Goal: Information Seeking & Learning: Check status

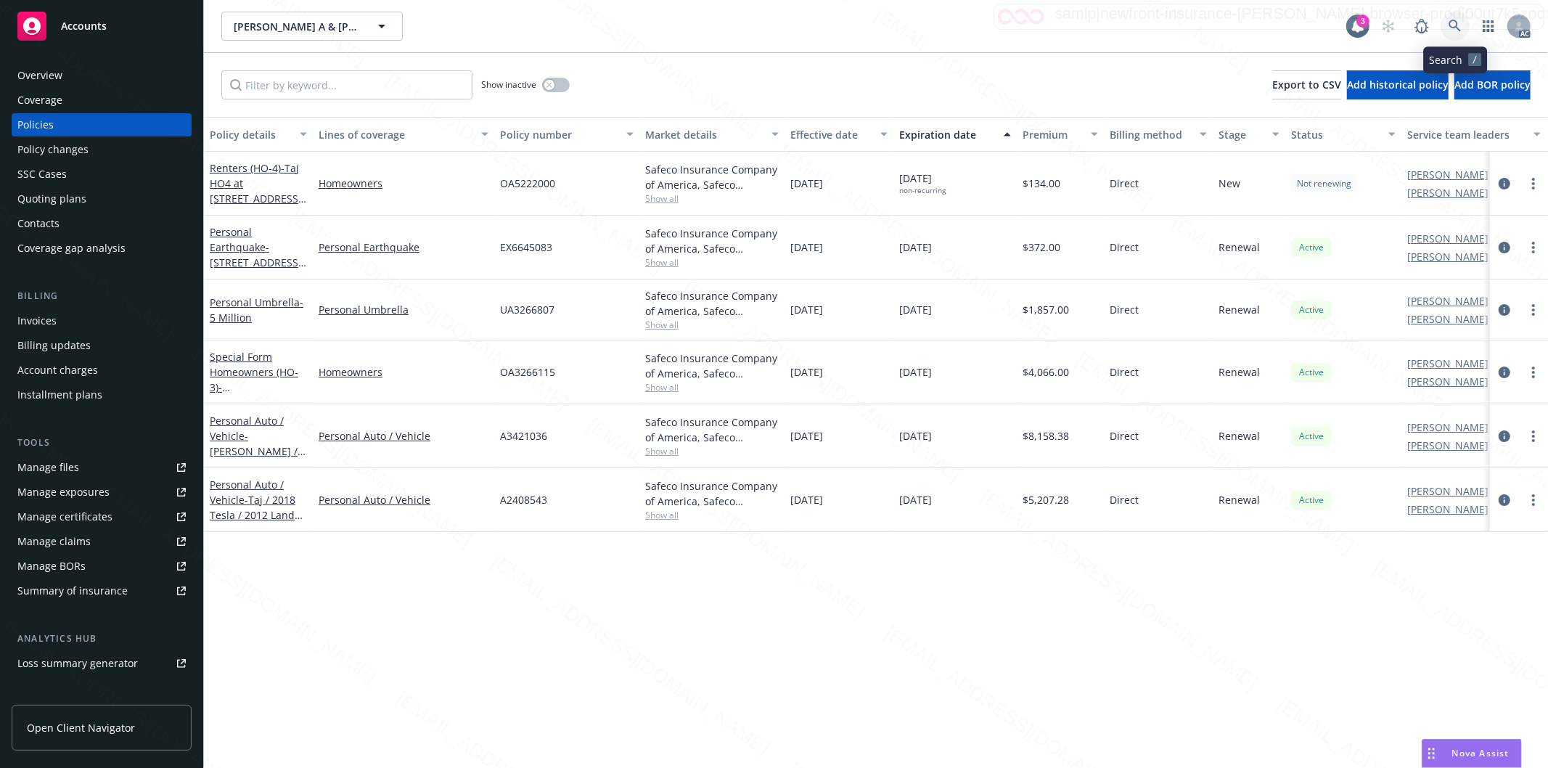
click at [1456, 28] on icon at bounding box center [1454, 26] width 12 height 12
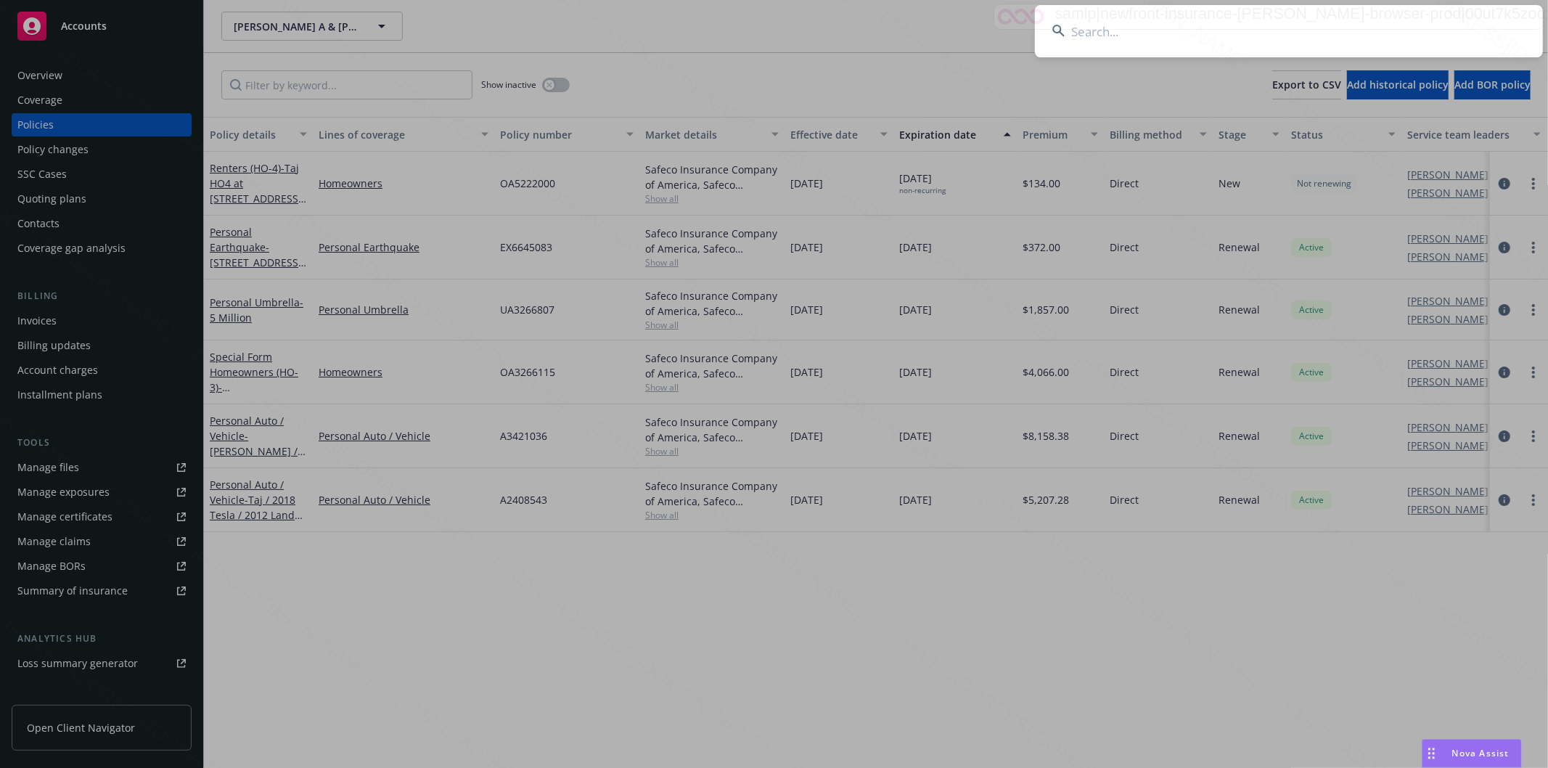
type input "[PERSON_NAME] & [PERSON_NAME]"
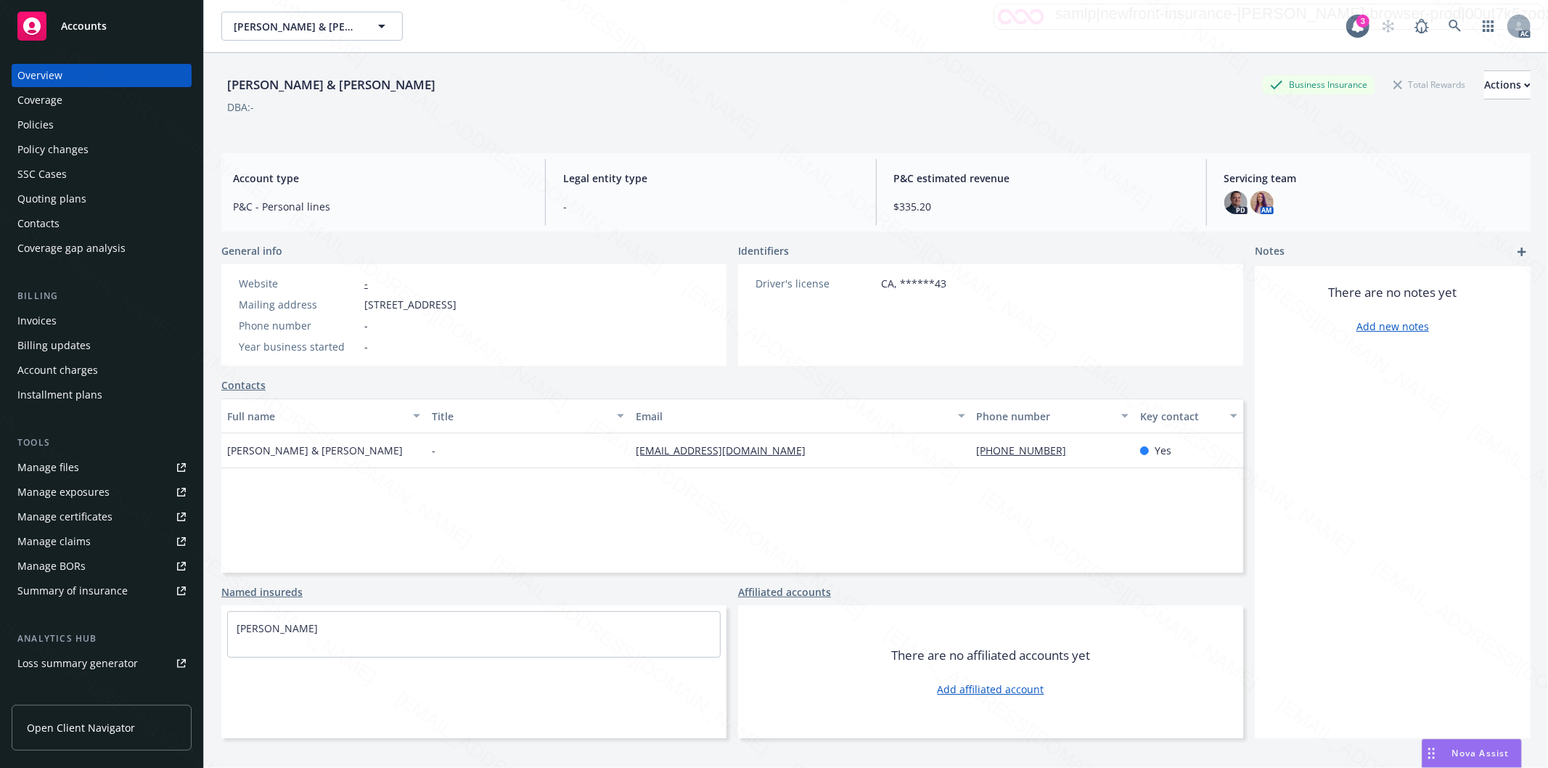
click at [60, 126] on div "Policies" at bounding box center [101, 124] width 168 height 23
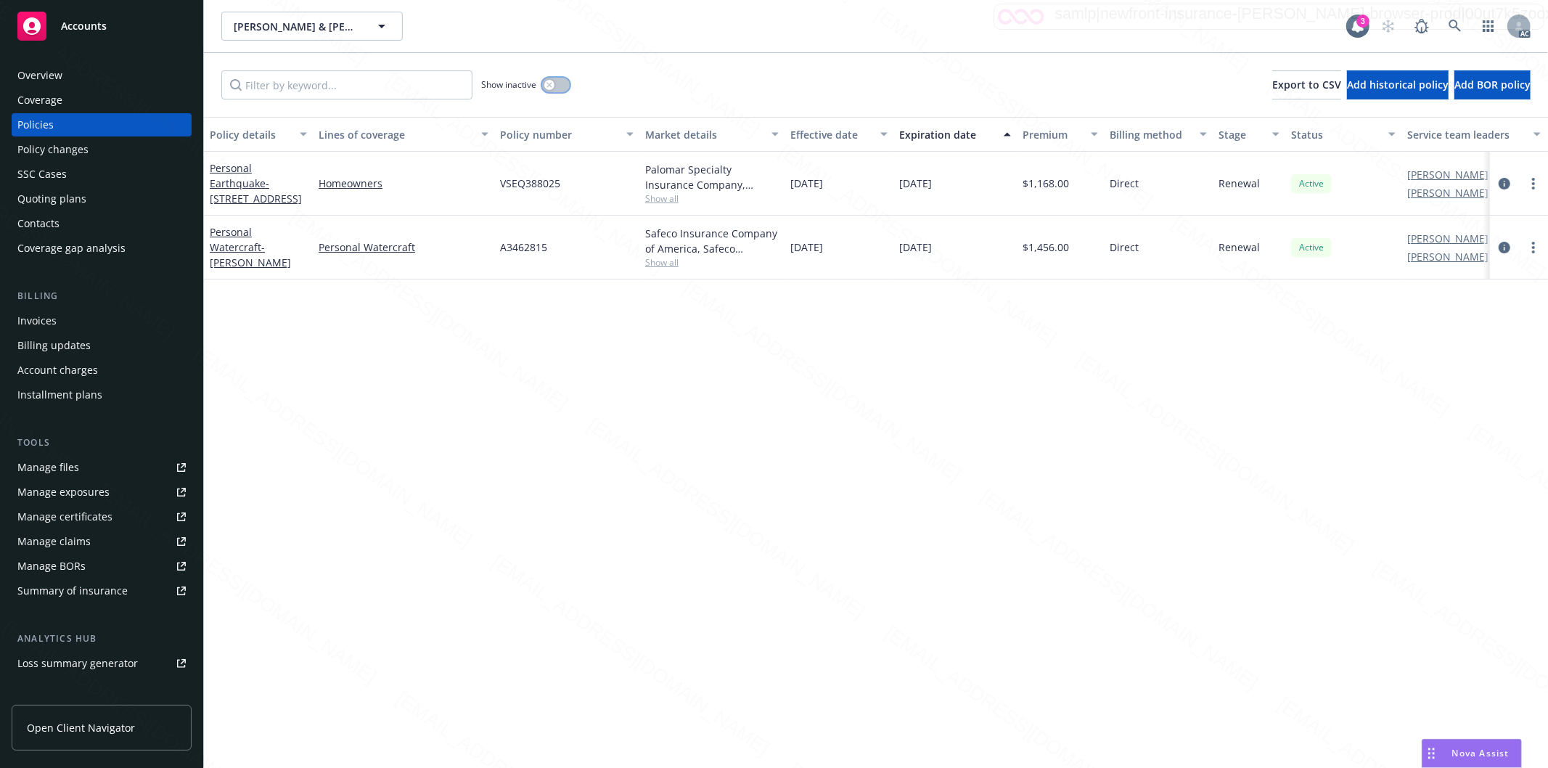
click at [557, 83] on button "button" at bounding box center [556, 85] width 28 height 15
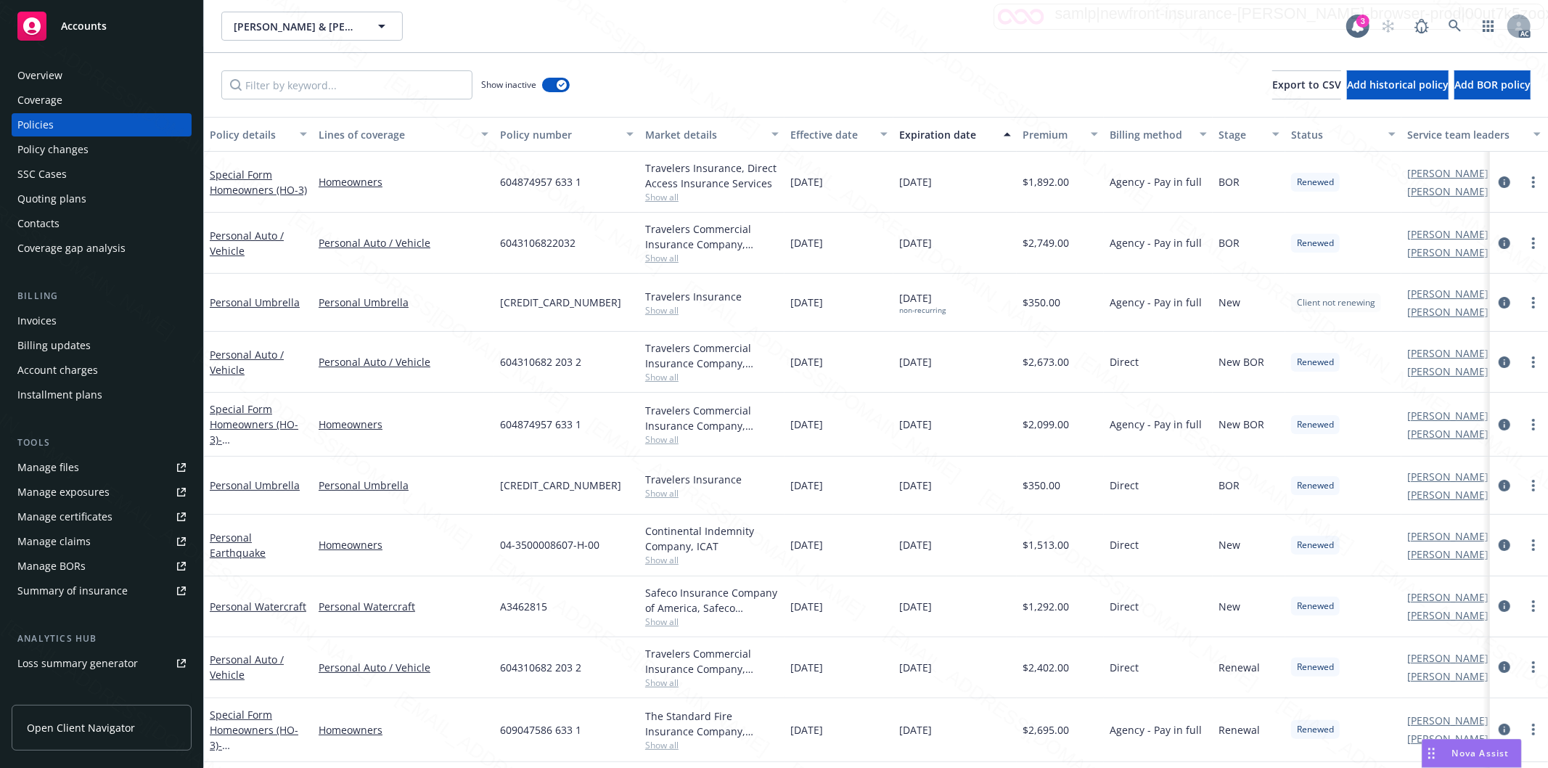
click at [789, 86] on div "Show inactive Export to CSV Add historical policy Add BOR policy" at bounding box center [876, 85] width 1344 height 64
click at [861, 135] on div "Effective date" at bounding box center [830, 134] width 81 height 15
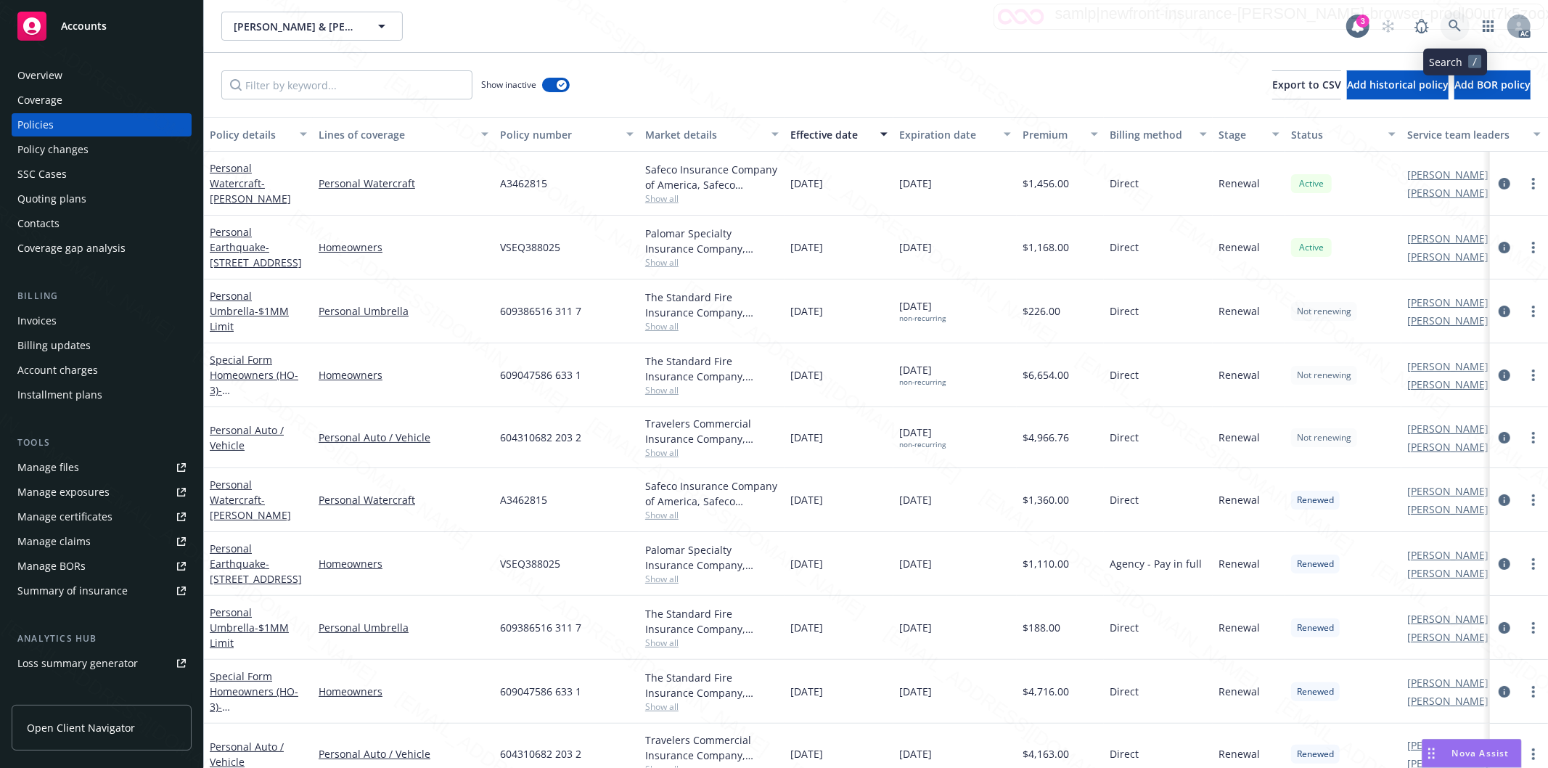
click at [1449, 23] on icon at bounding box center [1454, 26] width 12 height 12
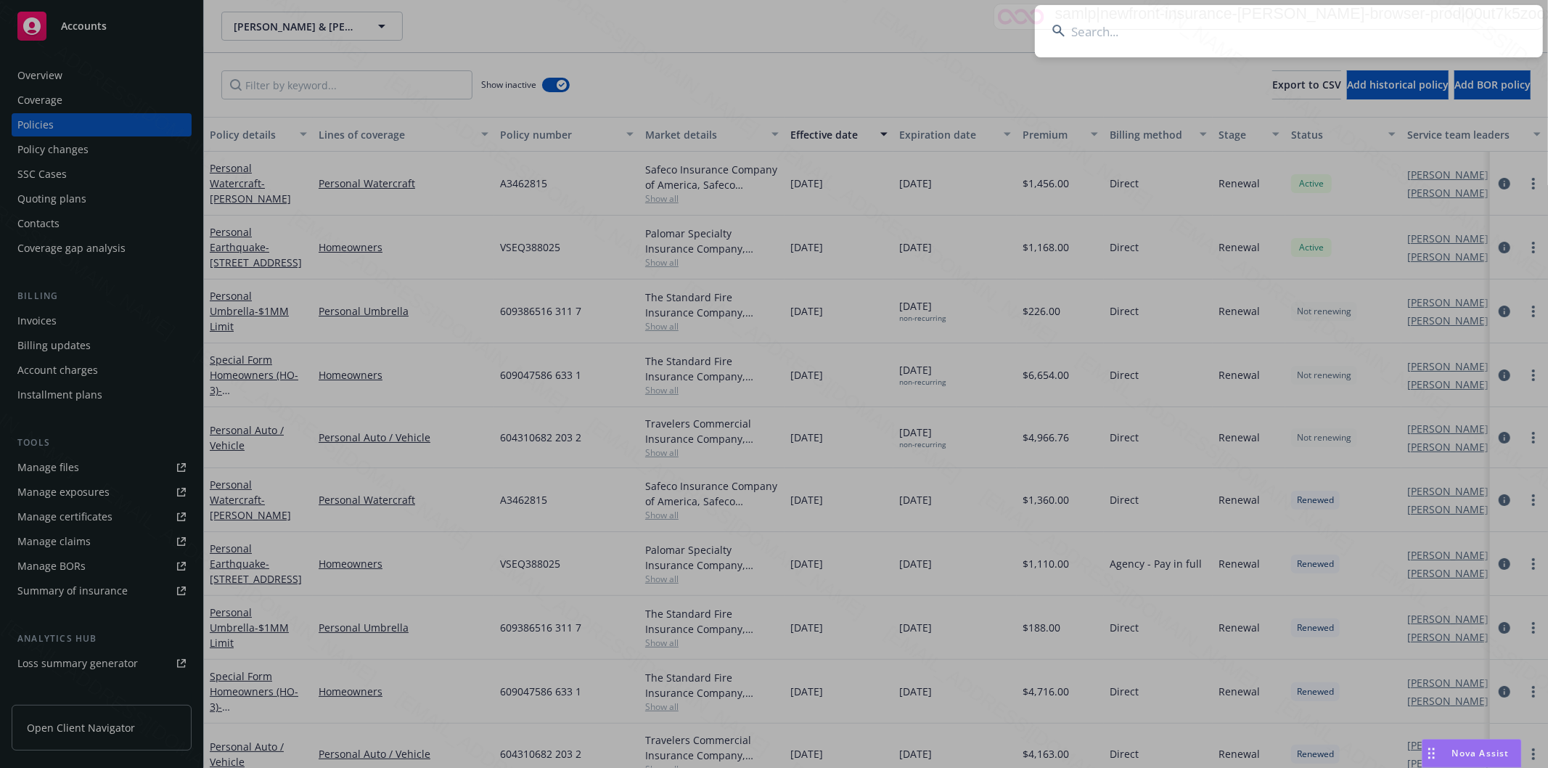
type input "[PERSON_NAME] A & [PERSON_NAME]"
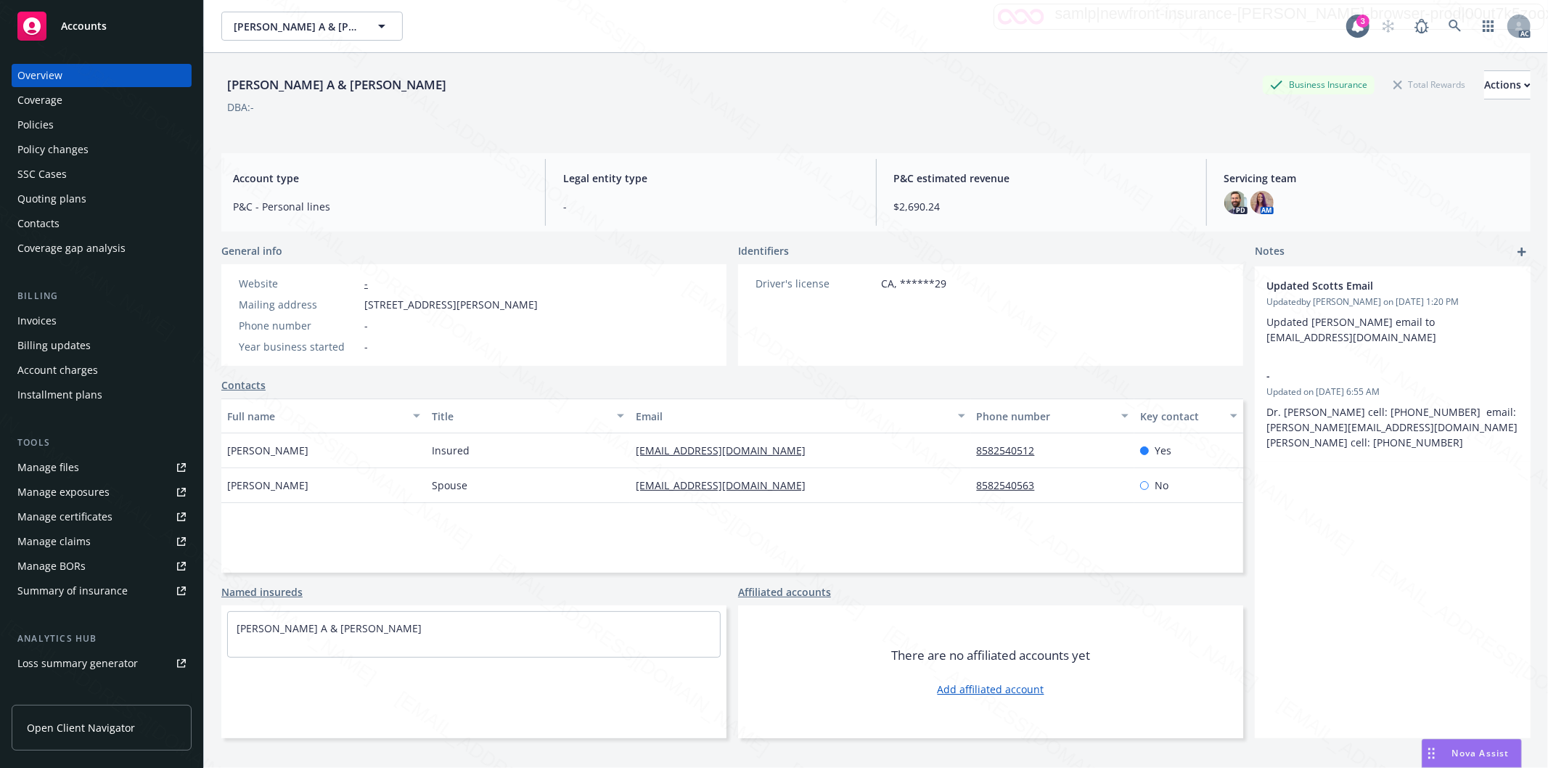
click at [60, 127] on div "Policies" at bounding box center [101, 124] width 168 height 23
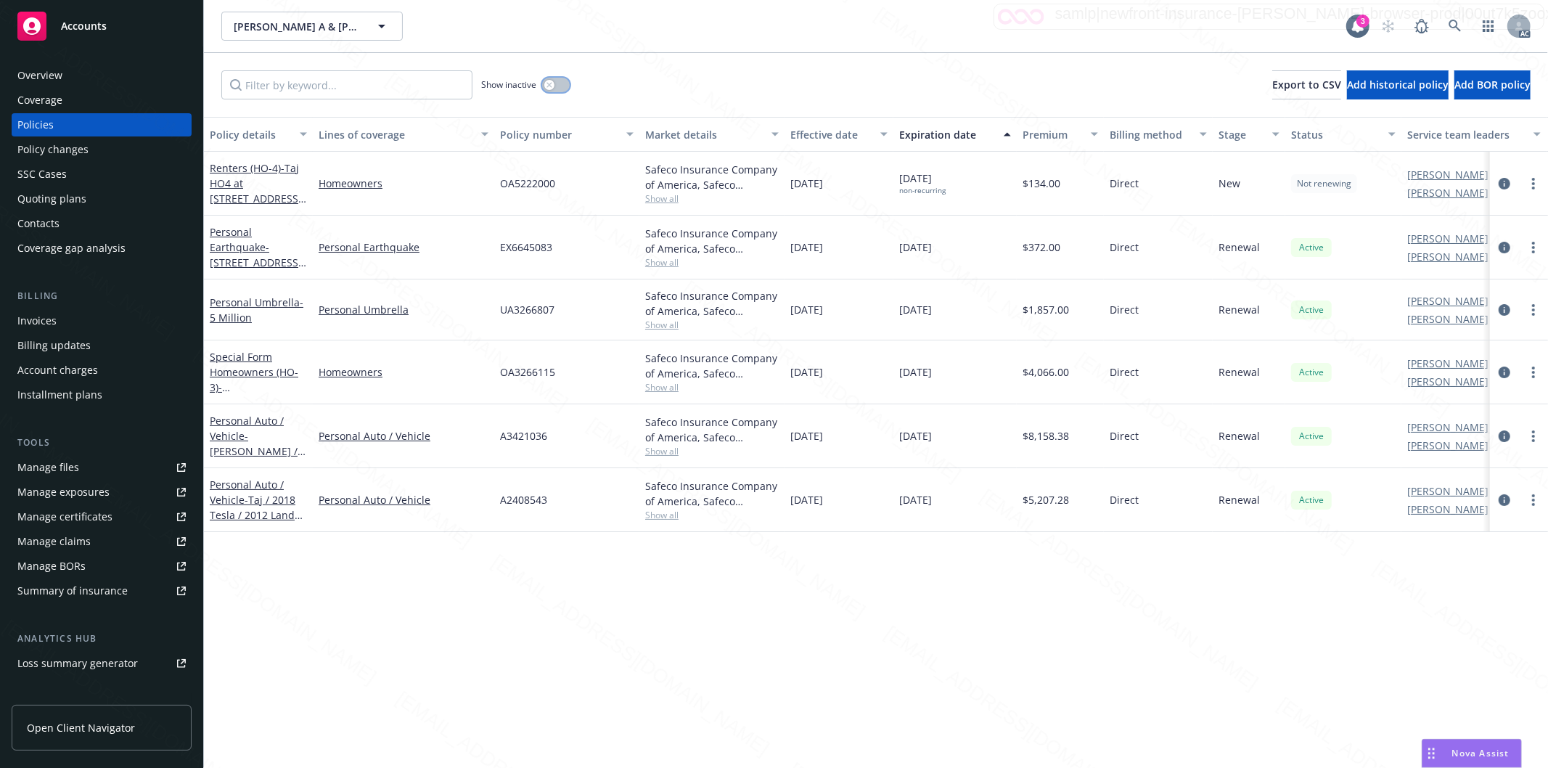
click at [560, 83] on button "button" at bounding box center [556, 85] width 28 height 15
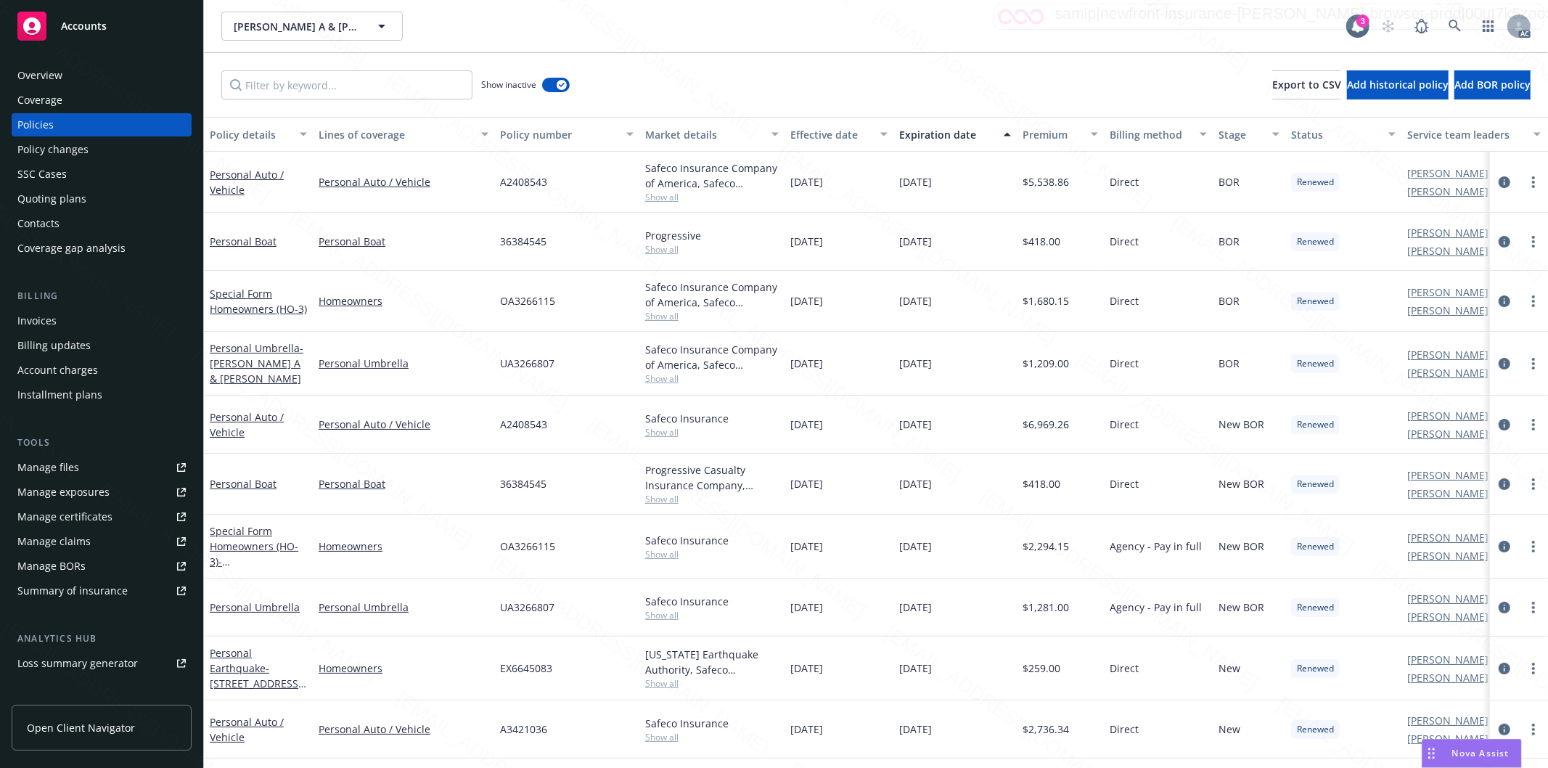
click at [862, 77] on div "Show inactive Export to CSV Add historical policy Add BOR policy" at bounding box center [876, 85] width 1344 height 64
click at [874, 135] on div "Effective date" at bounding box center [838, 134] width 97 height 15
click at [874, 132] on div "Effective date" at bounding box center [838, 134] width 97 height 15
click at [862, 132] on div "Effective date" at bounding box center [830, 134] width 81 height 15
click at [864, 136] on div "Effective date" at bounding box center [830, 134] width 81 height 15
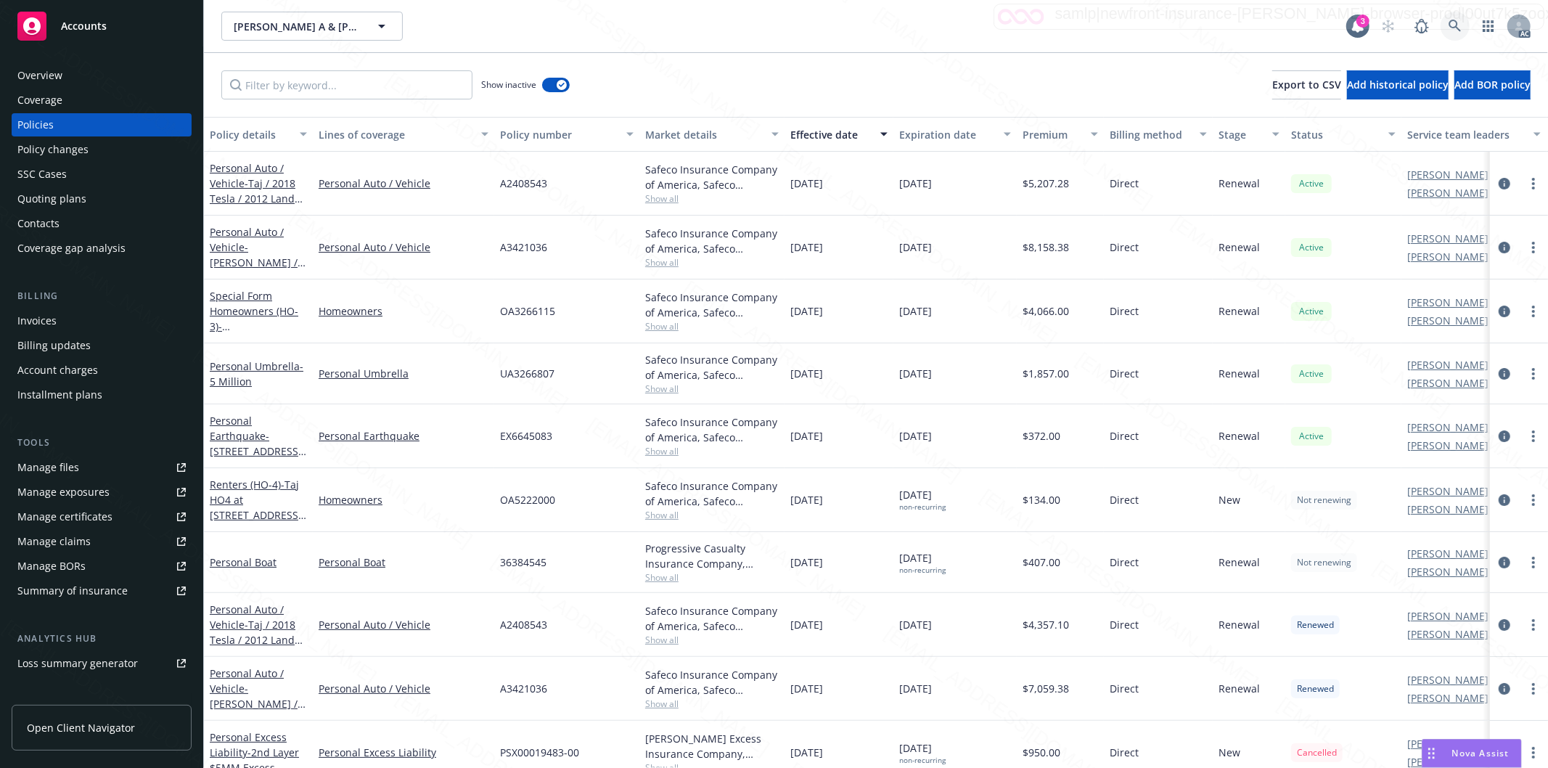
click at [1456, 26] on icon at bounding box center [1454, 26] width 12 height 12
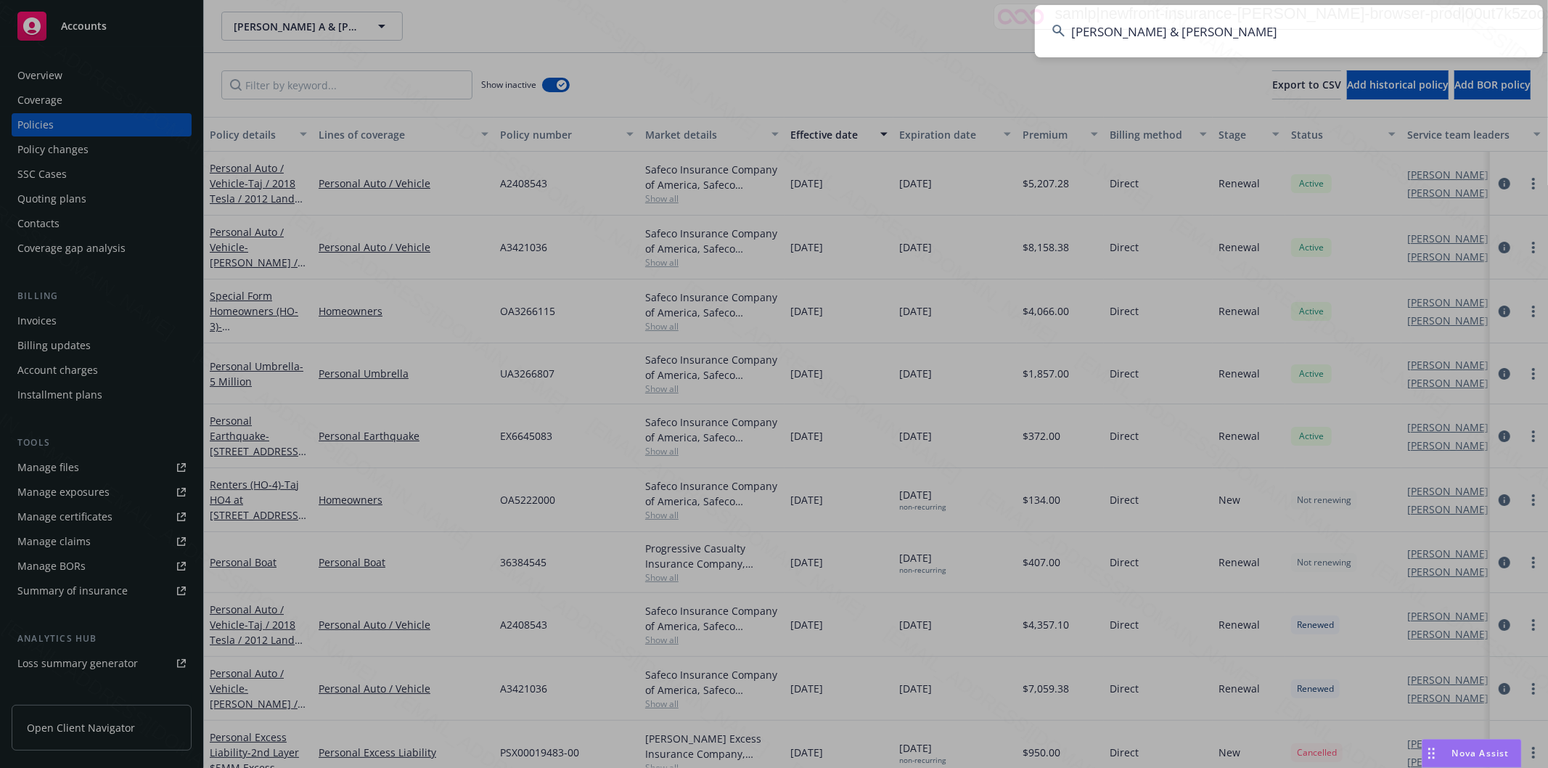
type input "[PERSON_NAME] & [PERSON_NAME]"
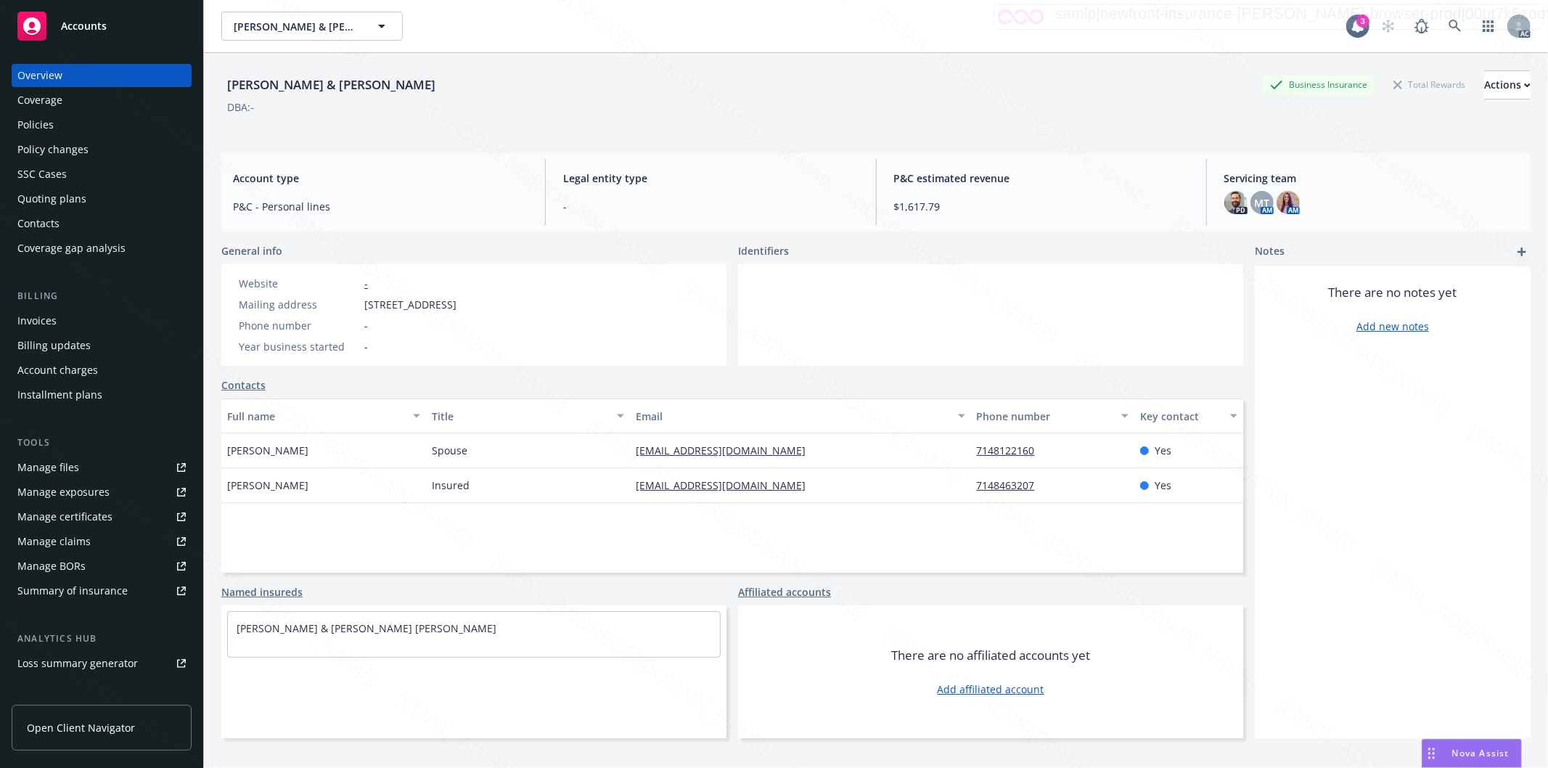
click at [82, 129] on div "Policies" at bounding box center [101, 124] width 168 height 23
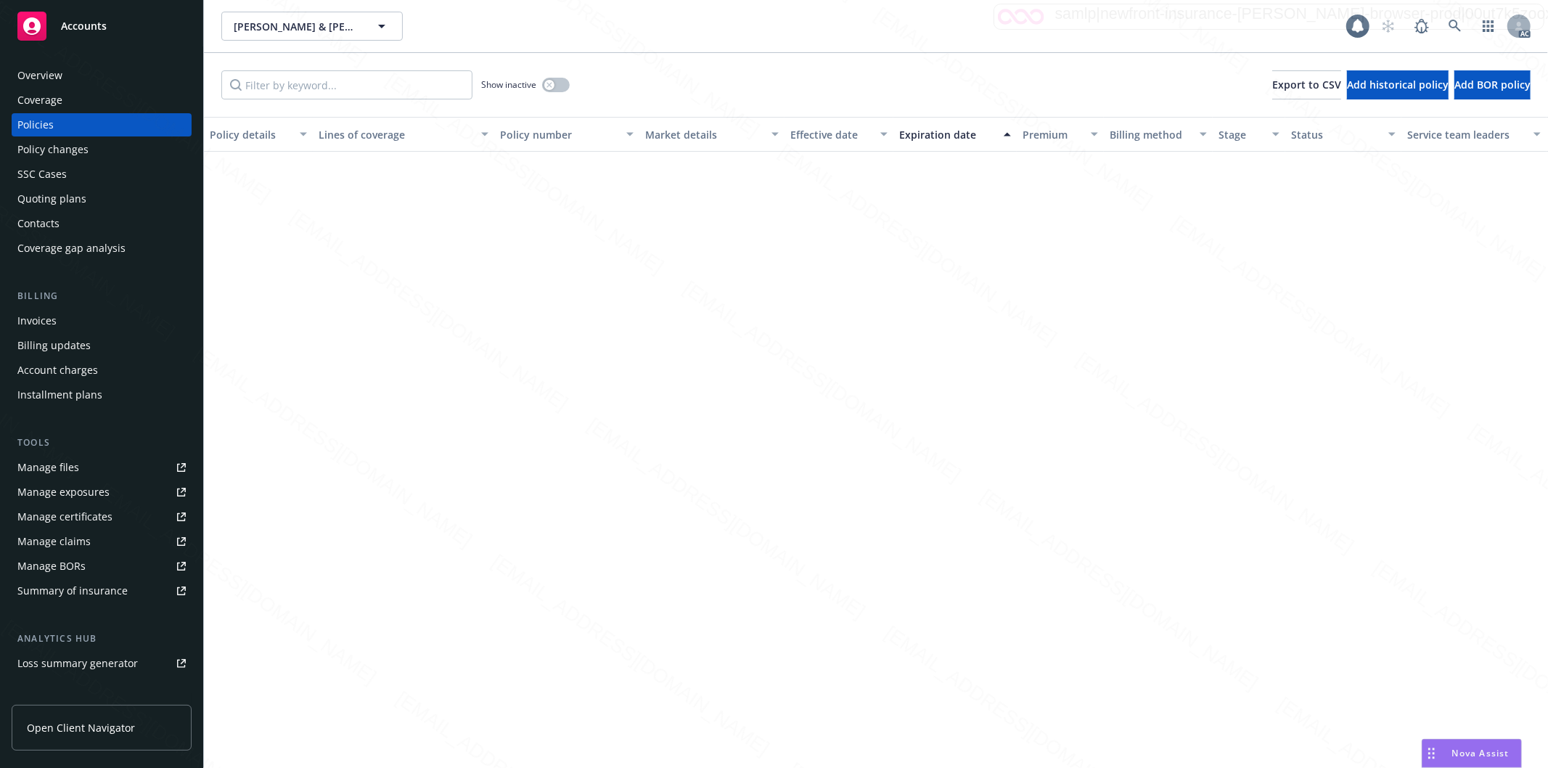
click at [82, 129] on div "Policies" at bounding box center [101, 124] width 168 height 23
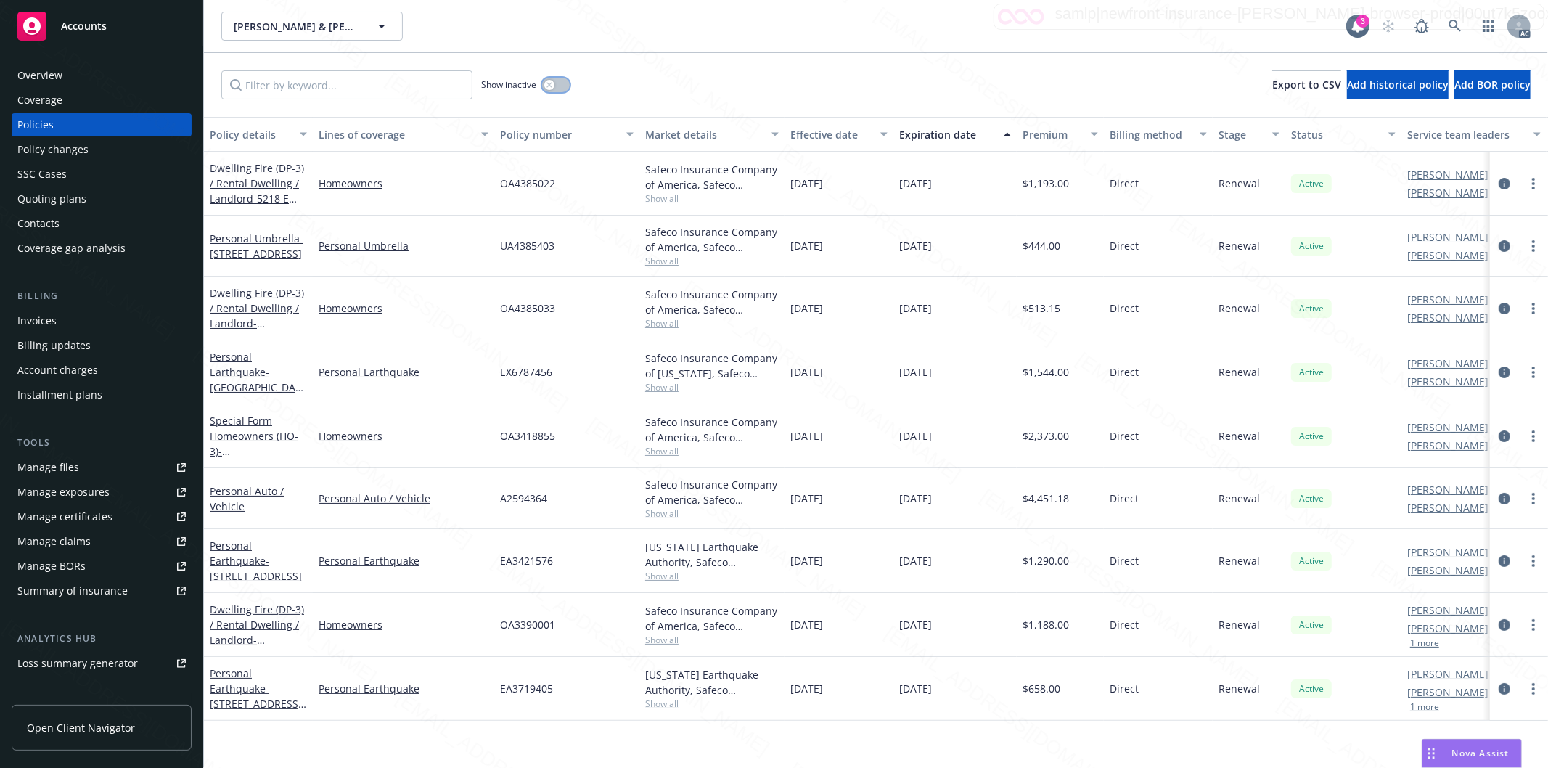
click at [562, 83] on button "button" at bounding box center [556, 85] width 28 height 15
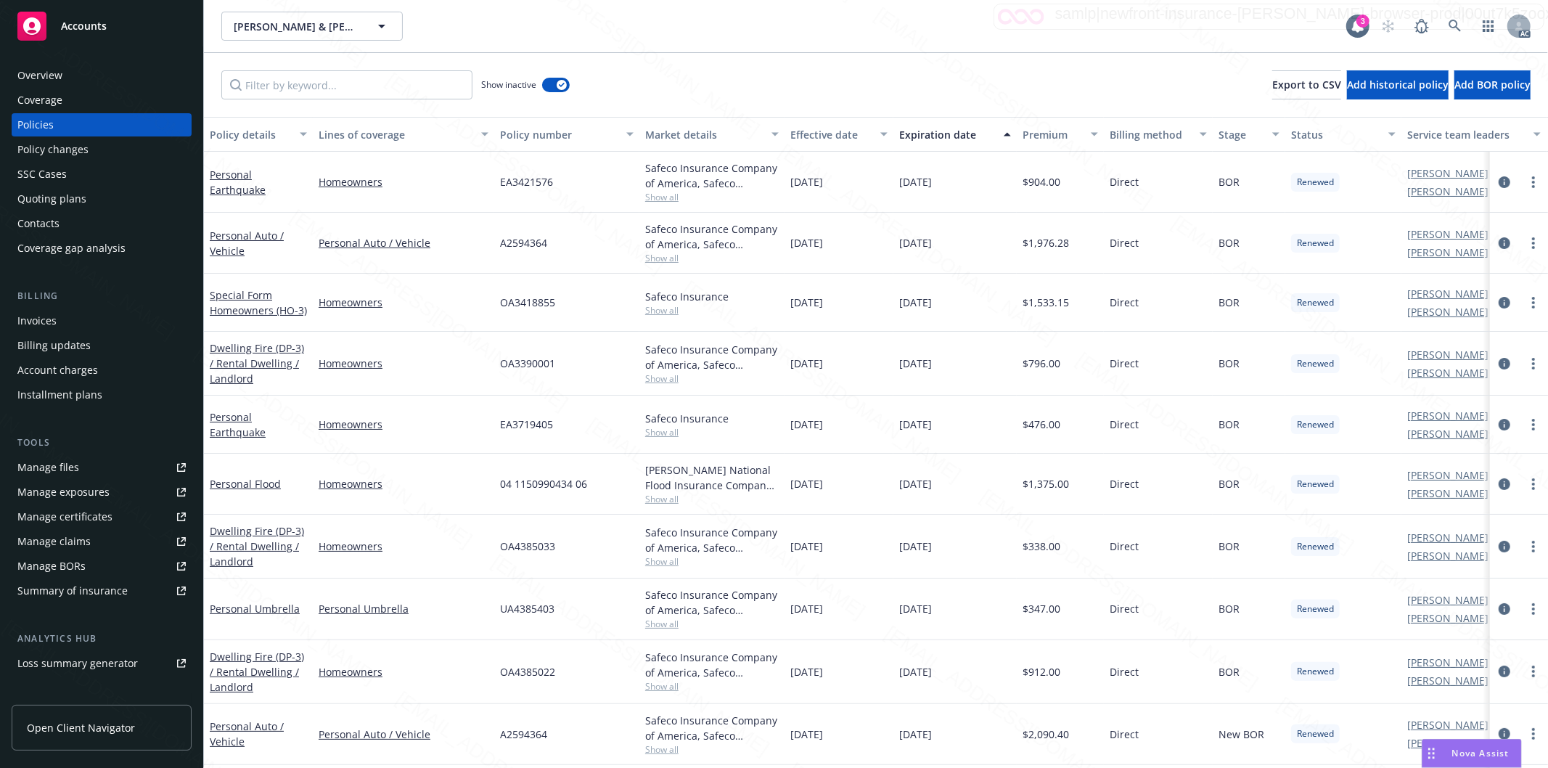
click at [857, 133] on div "Effective date" at bounding box center [830, 134] width 81 height 15
click at [861, 133] on div "Effective date" at bounding box center [830, 134] width 81 height 15
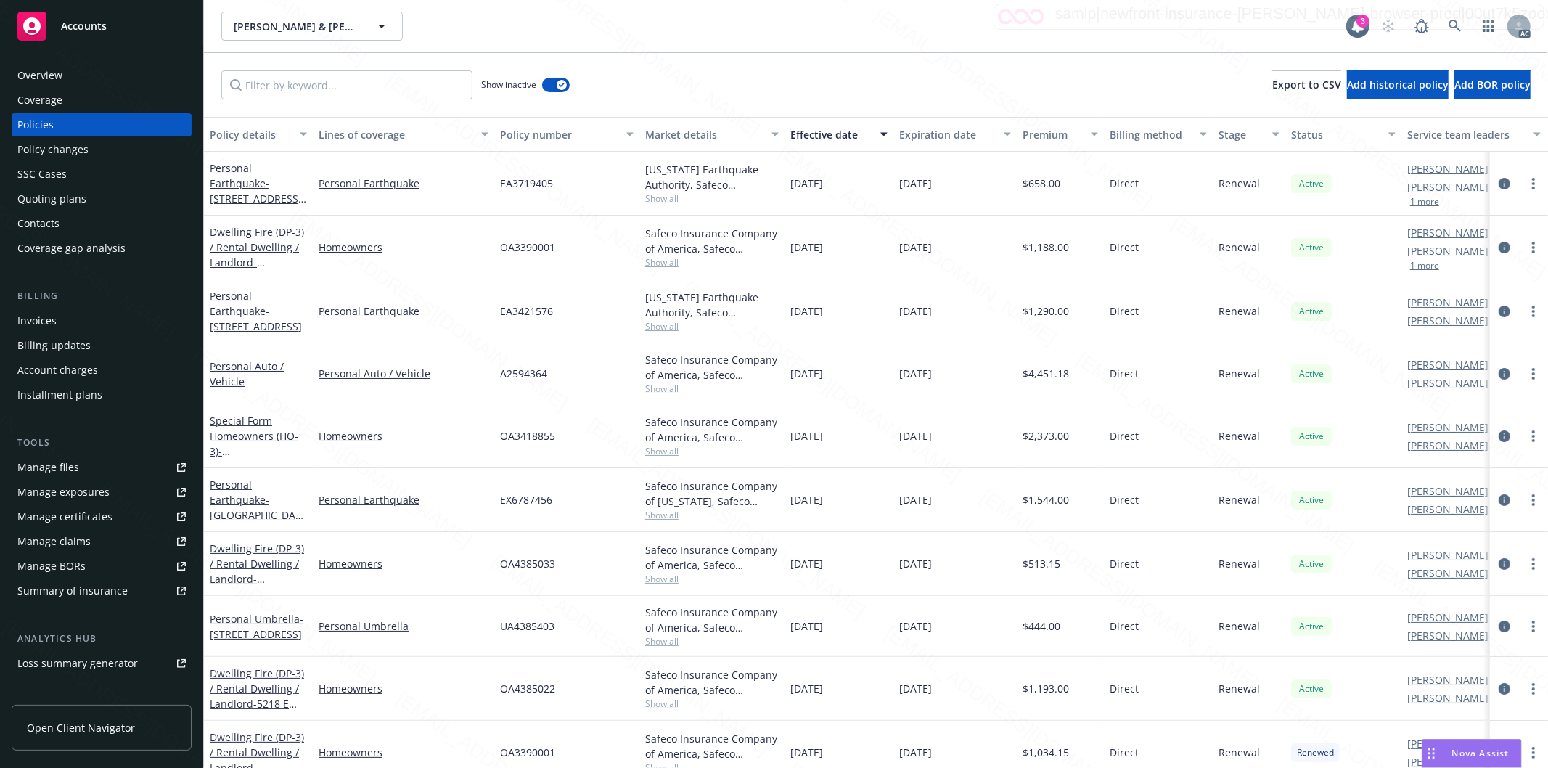
click at [927, 34] on div "[PERSON_NAME] & [PERSON_NAME], [PERSON_NAME] & [PERSON_NAME]" at bounding box center [783, 26] width 1125 height 29
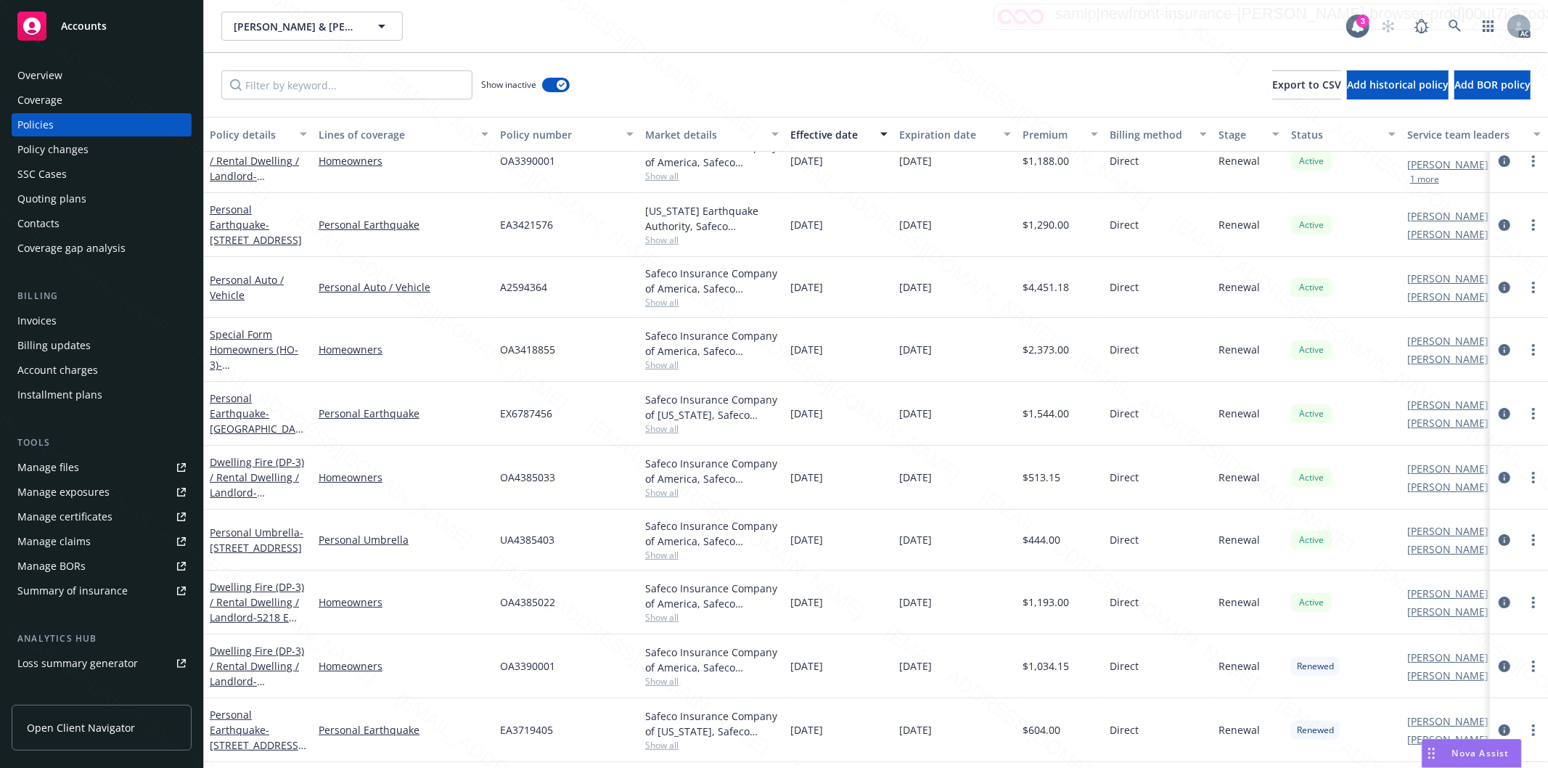
scroll to position [161, 0]
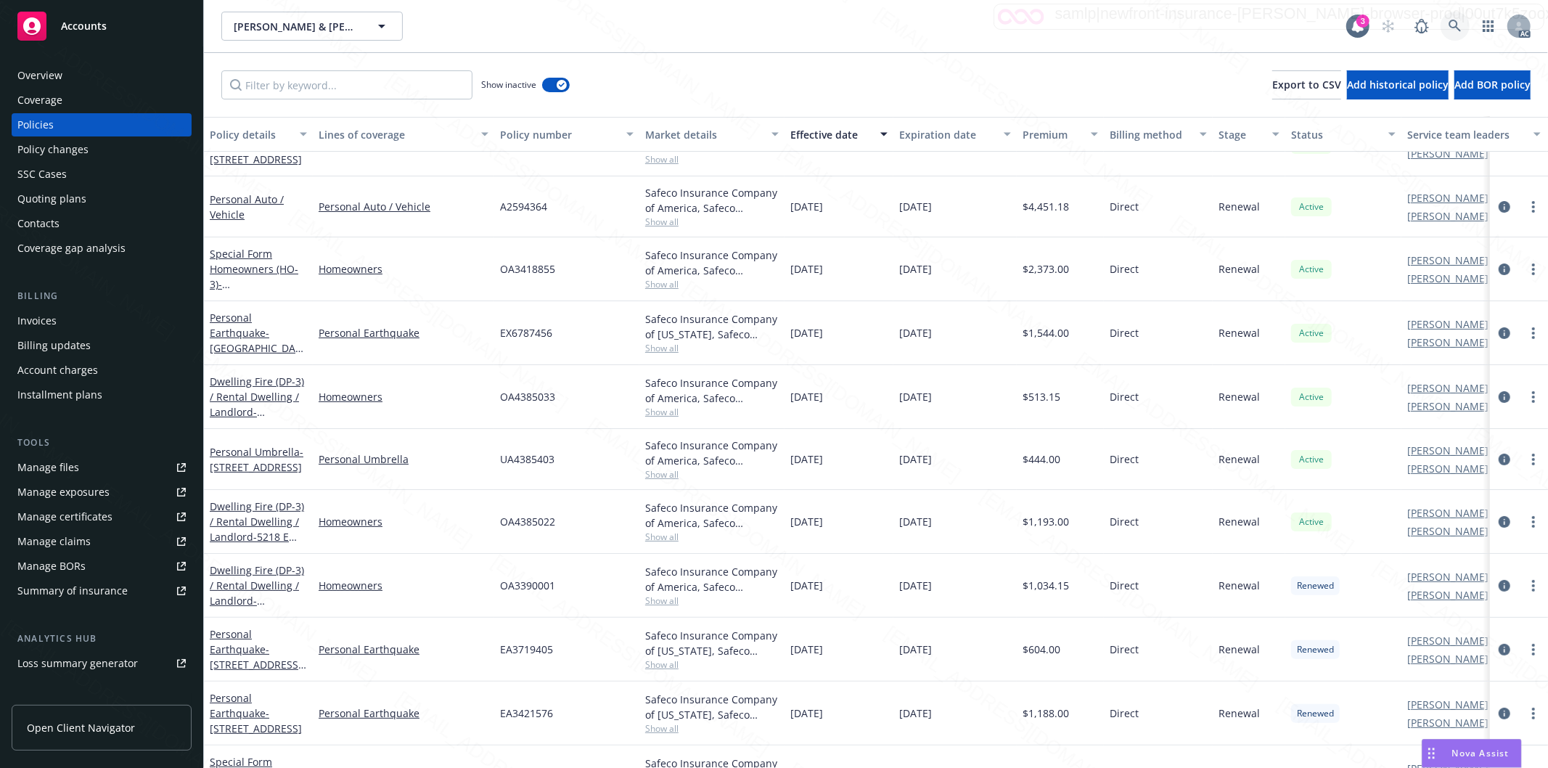
click at [1456, 25] on icon at bounding box center [1454, 26] width 12 height 12
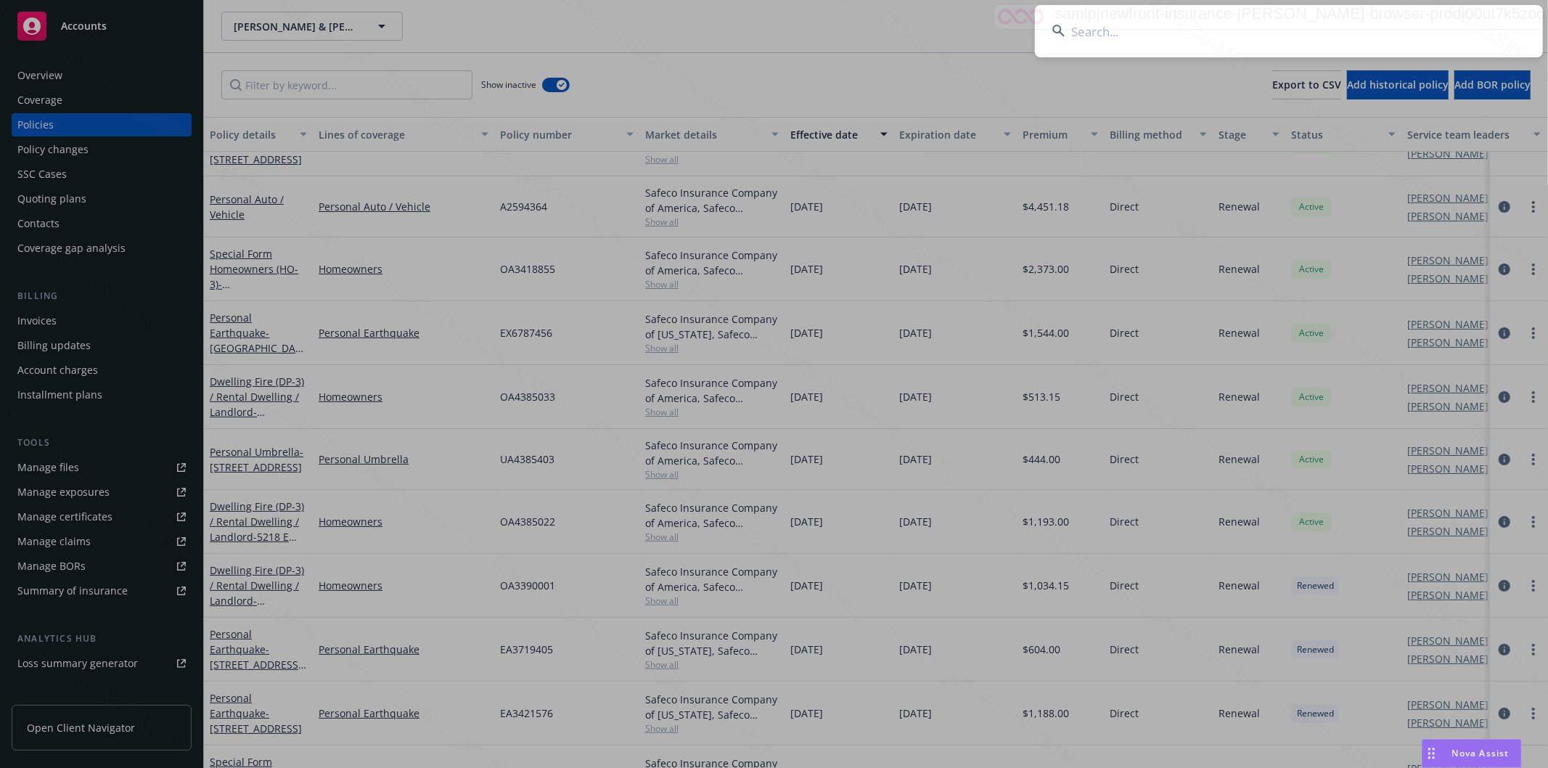
click at [1455, 20] on input at bounding box center [1289, 31] width 508 height 52
type input "[PERSON_NAME]"
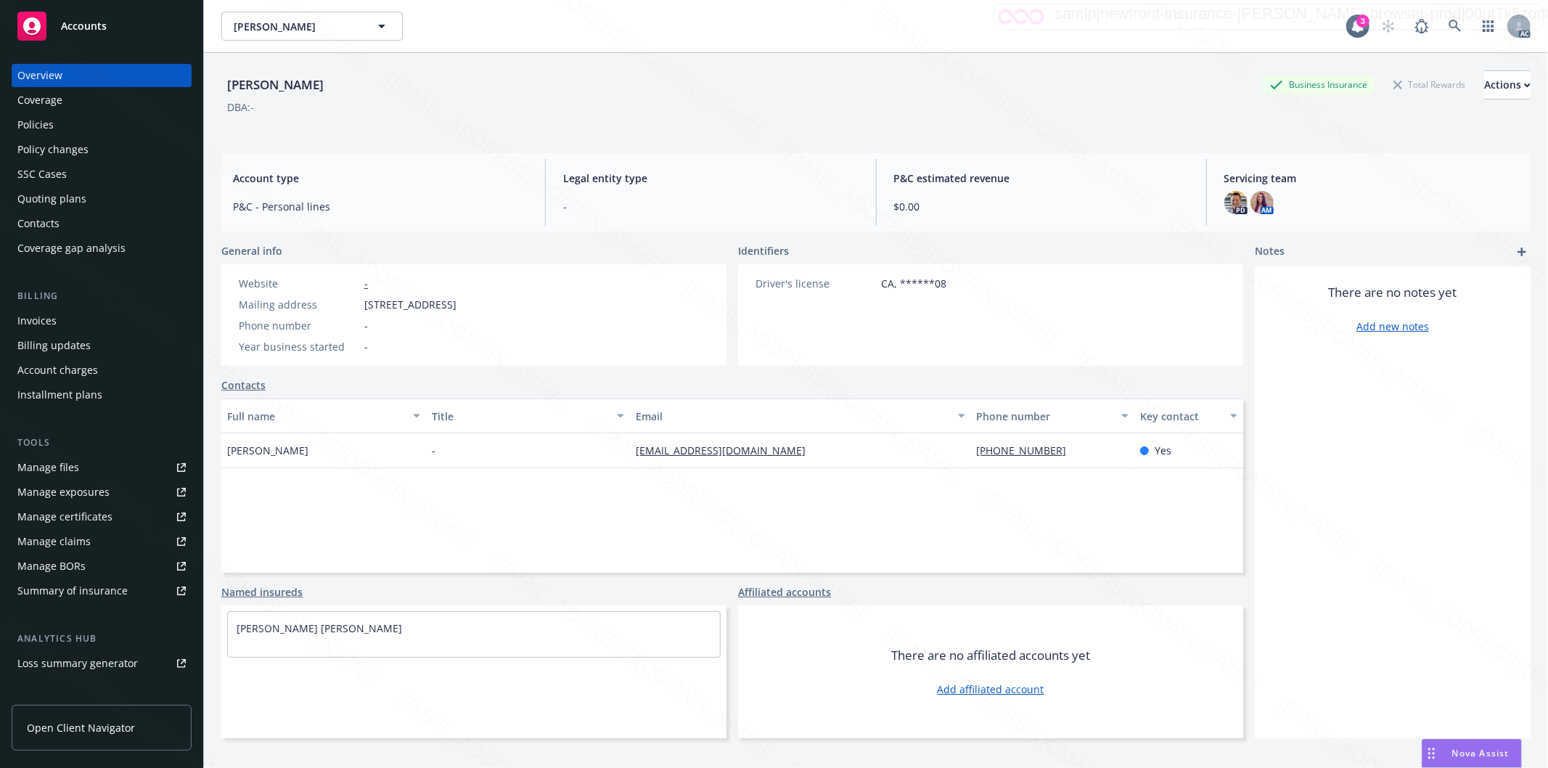
click at [107, 128] on div "Policies" at bounding box center [101, 124] width 168 height 23
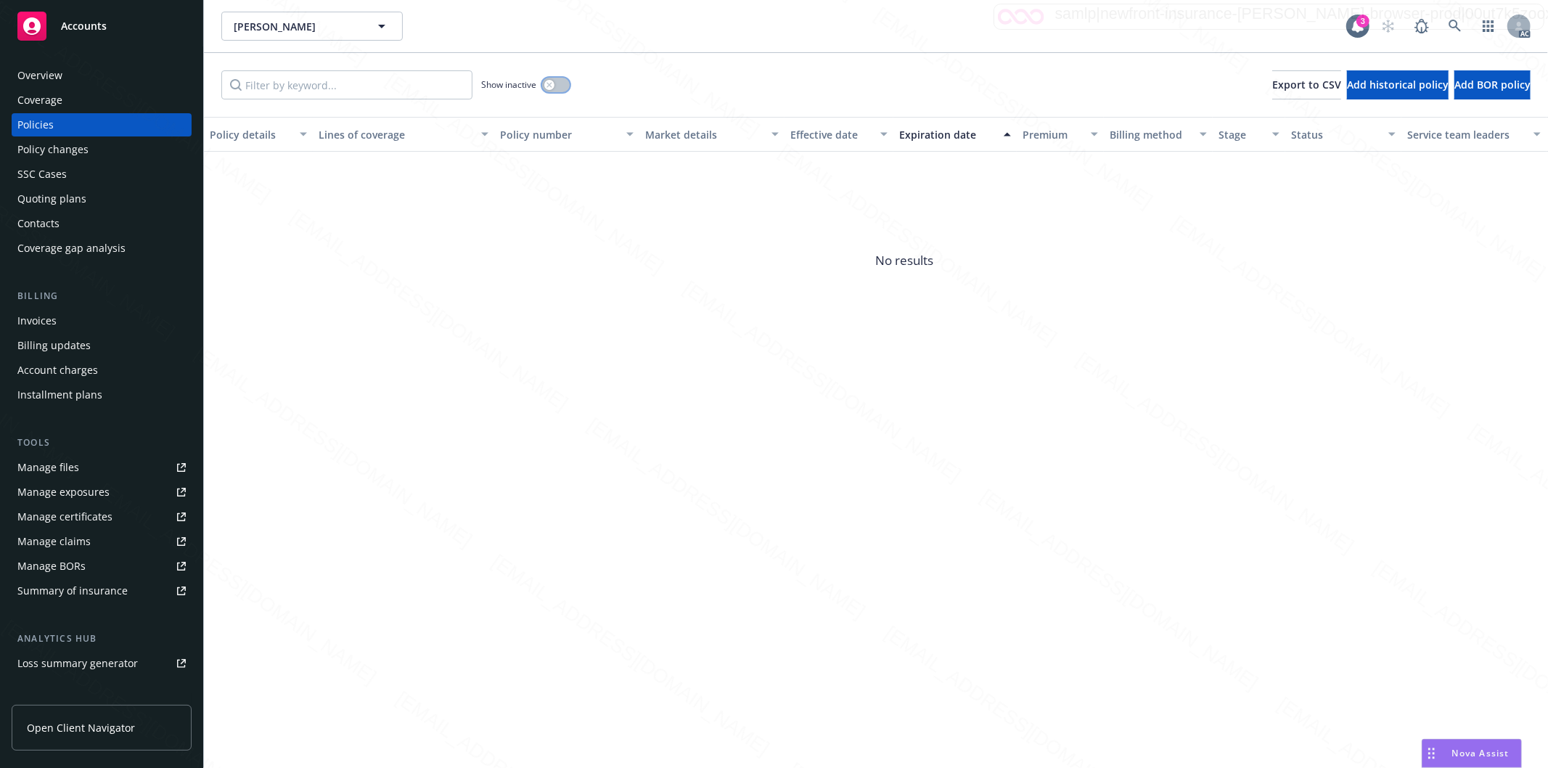
click at [559, 86] on button "button" at bounding box center [556, 85] width 28 height 15
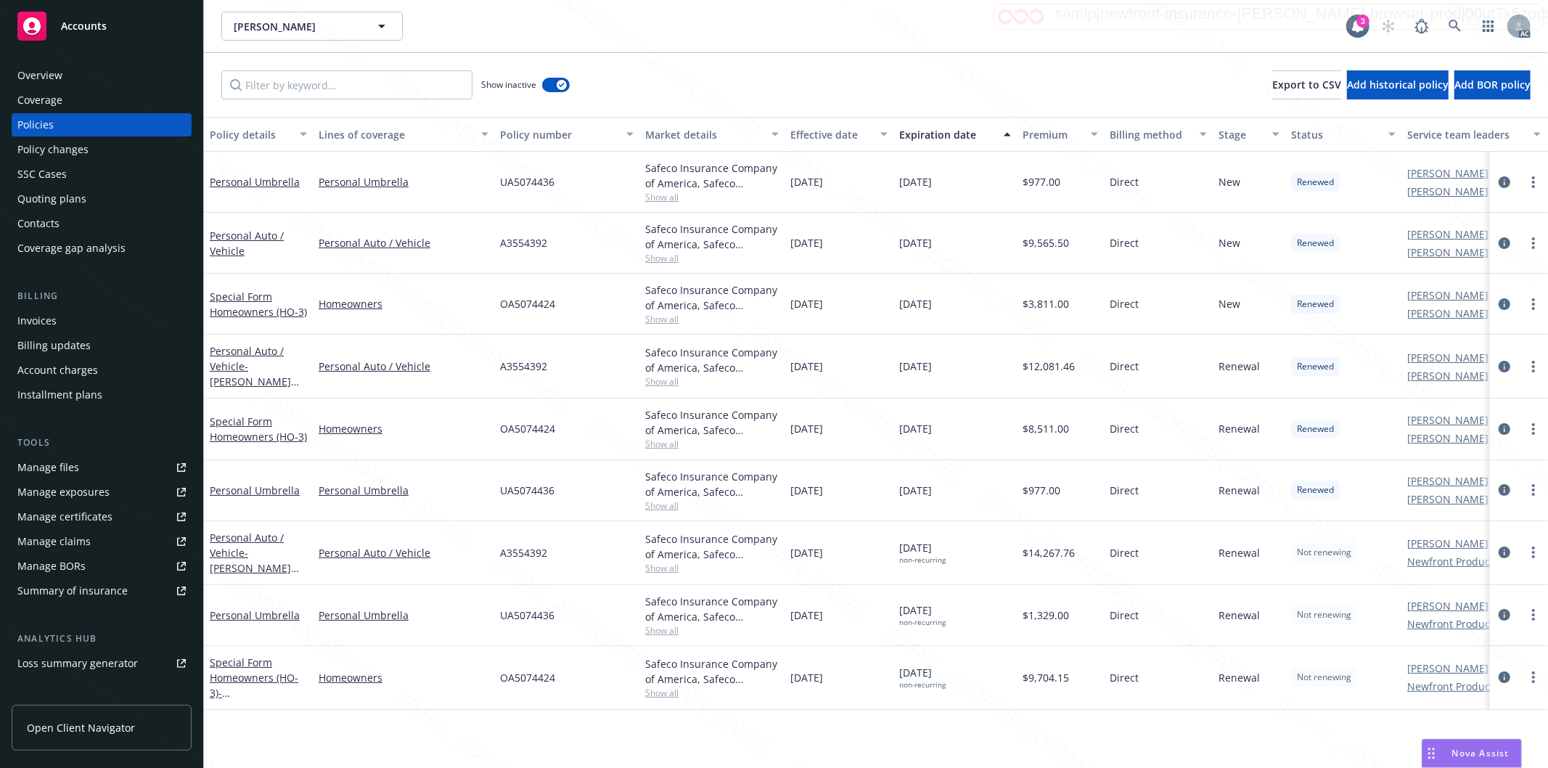
click at [872, 142] on button "Effective date" at bounding box center [838, 134] width 109 height 35
click at [871, 141] on div "Effective date" at bounding box center [830, 134] width 81 height 15
click at [871, 139] on div "Effective date" at bounding box center [830, 134] width 81 height 15
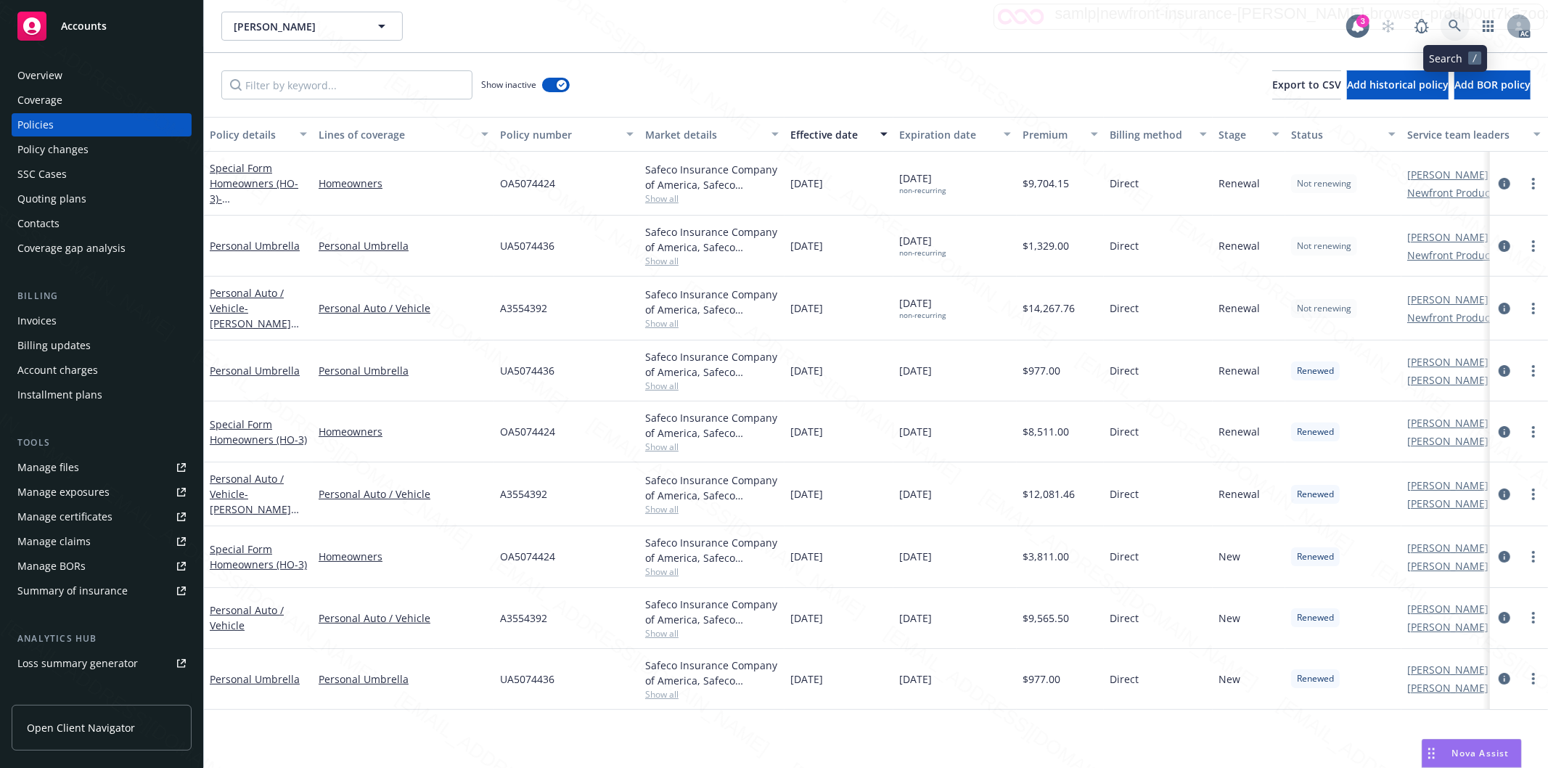
click at [1452, 24] on icon at bounding box center [1454, 26] width 13 height 13
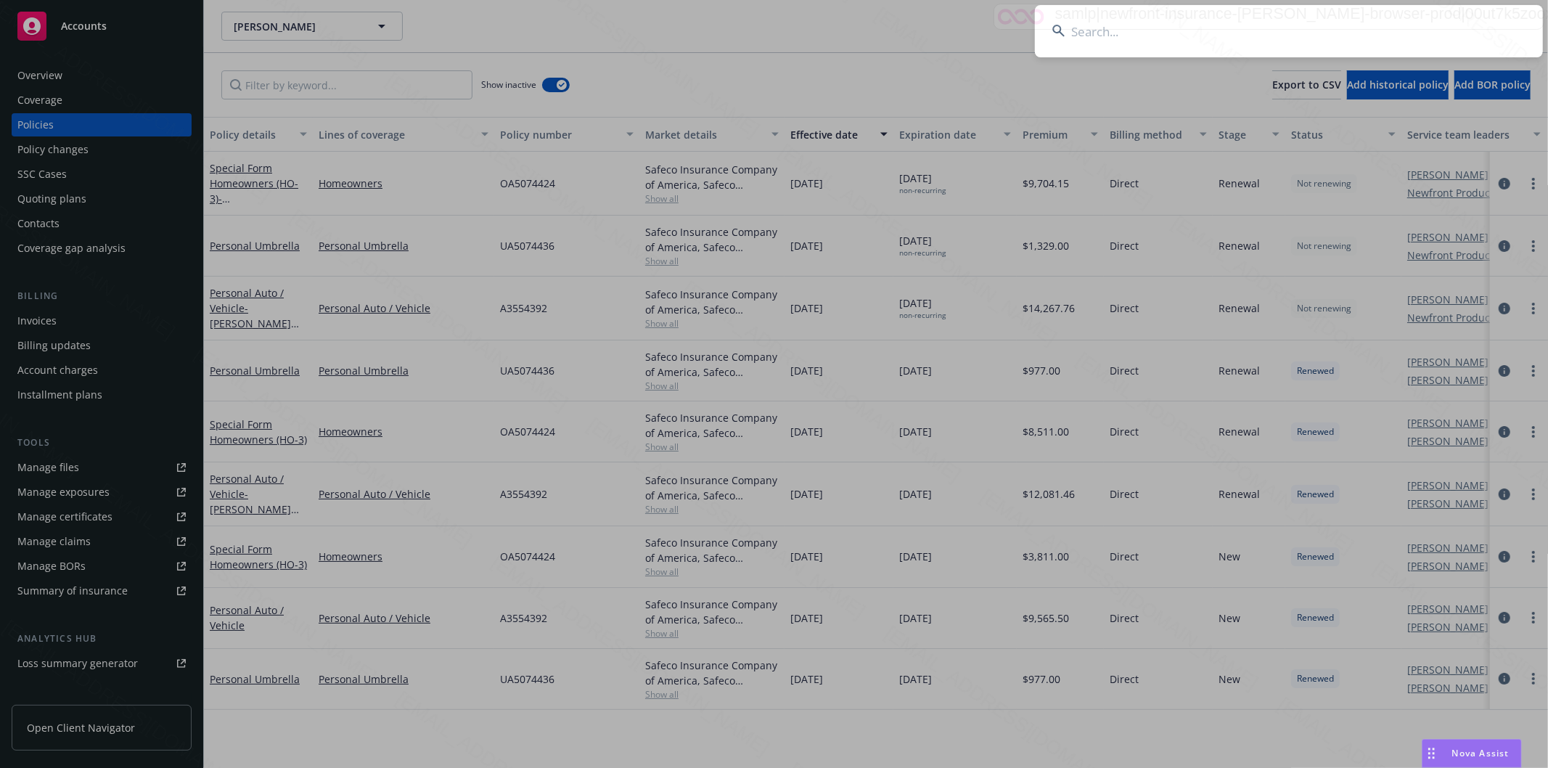
type input "[PERSON_NAME] / The Blue Family Trust"
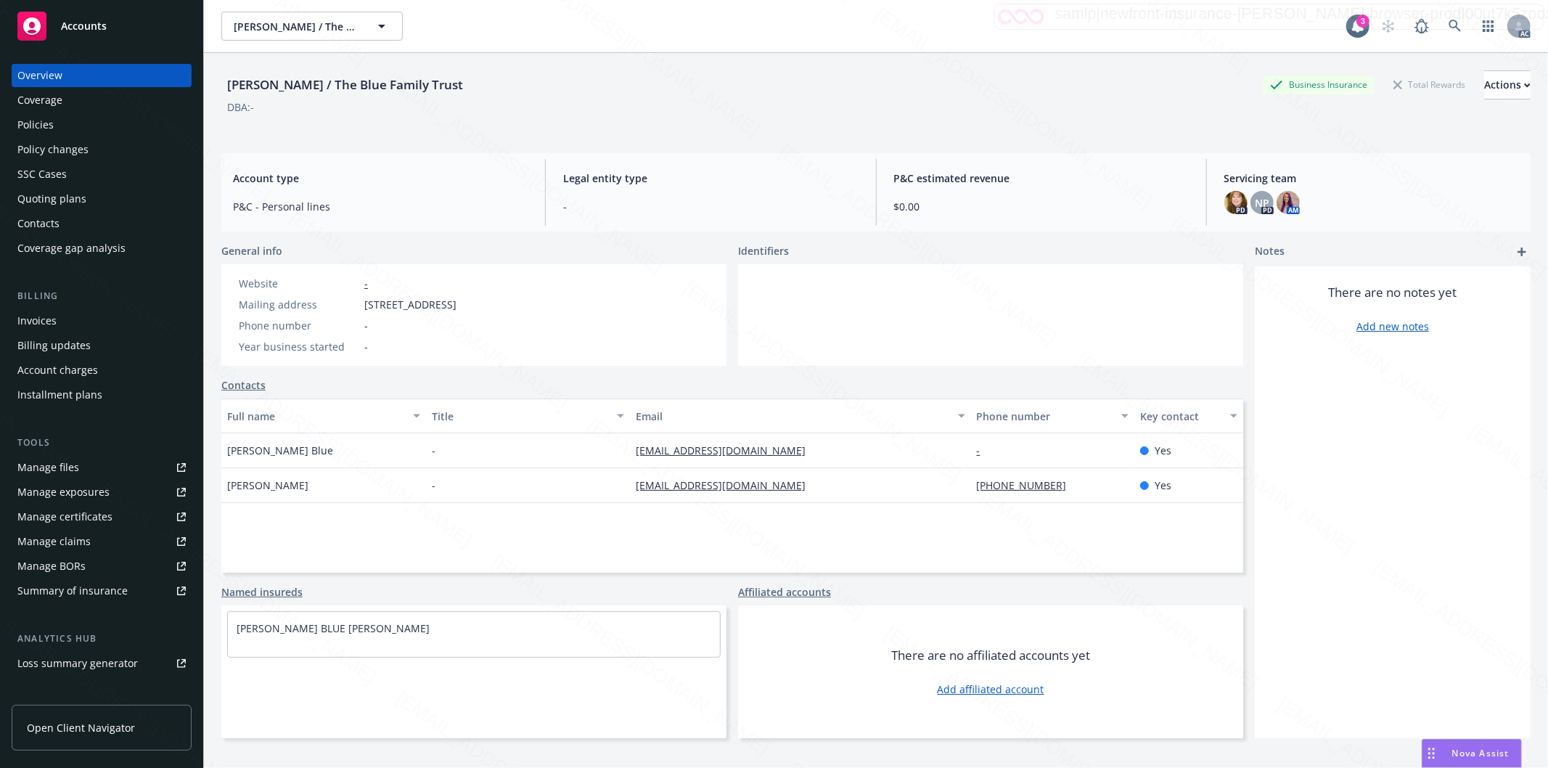
click at [80, 126] on div "Policies" at bounding box center [101, 124] width 168 height 23
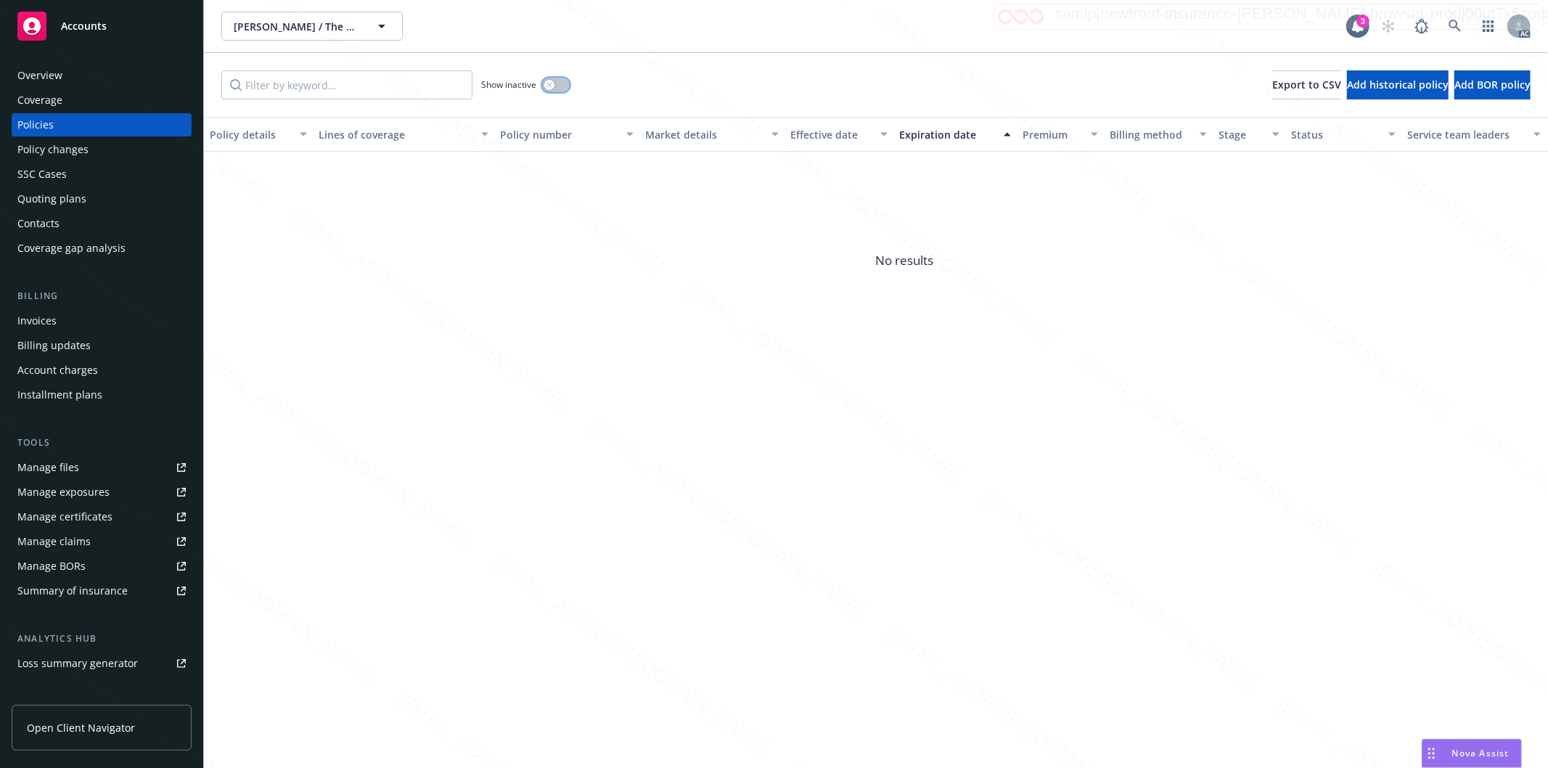
click at [564, 86] on button "button" at bounding box center [556, 85] width 28 height 15
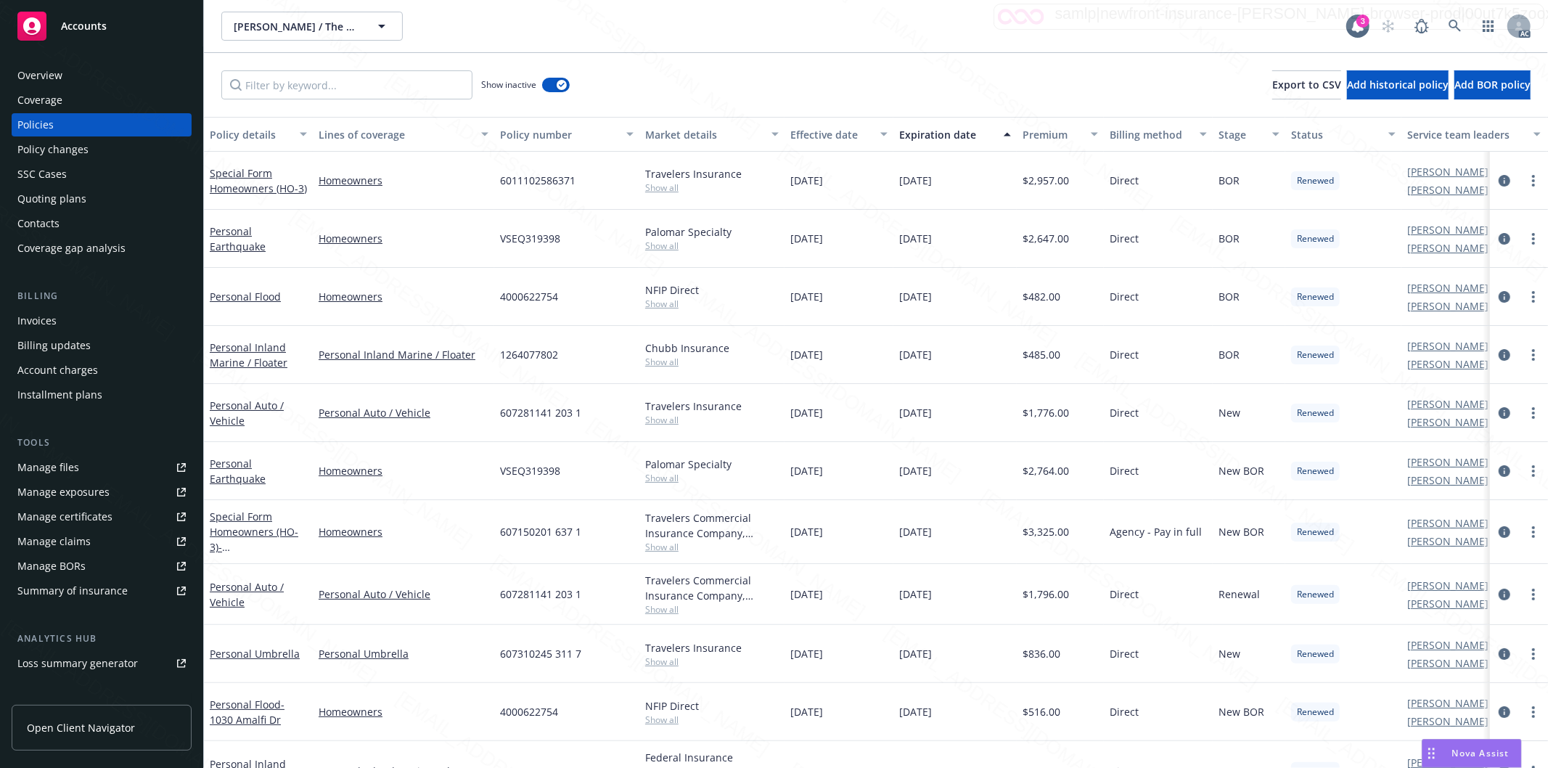
click at [864, 136] on div "Effective date" at bounding box center [830, 134] width 81 height 15
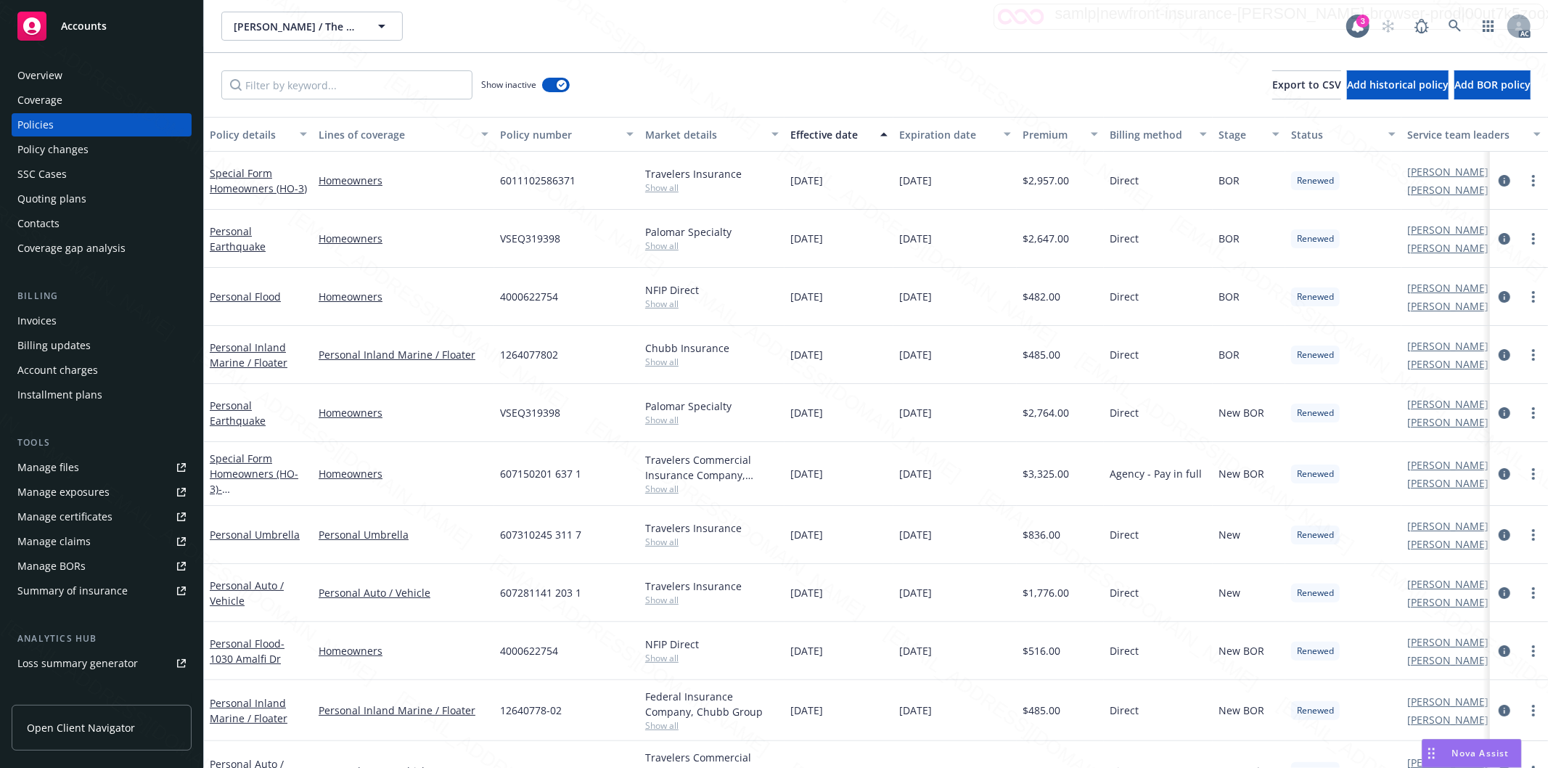
click at [864, 136] on div "Effective date" at bounding box center [830, 134] width 81 height 15
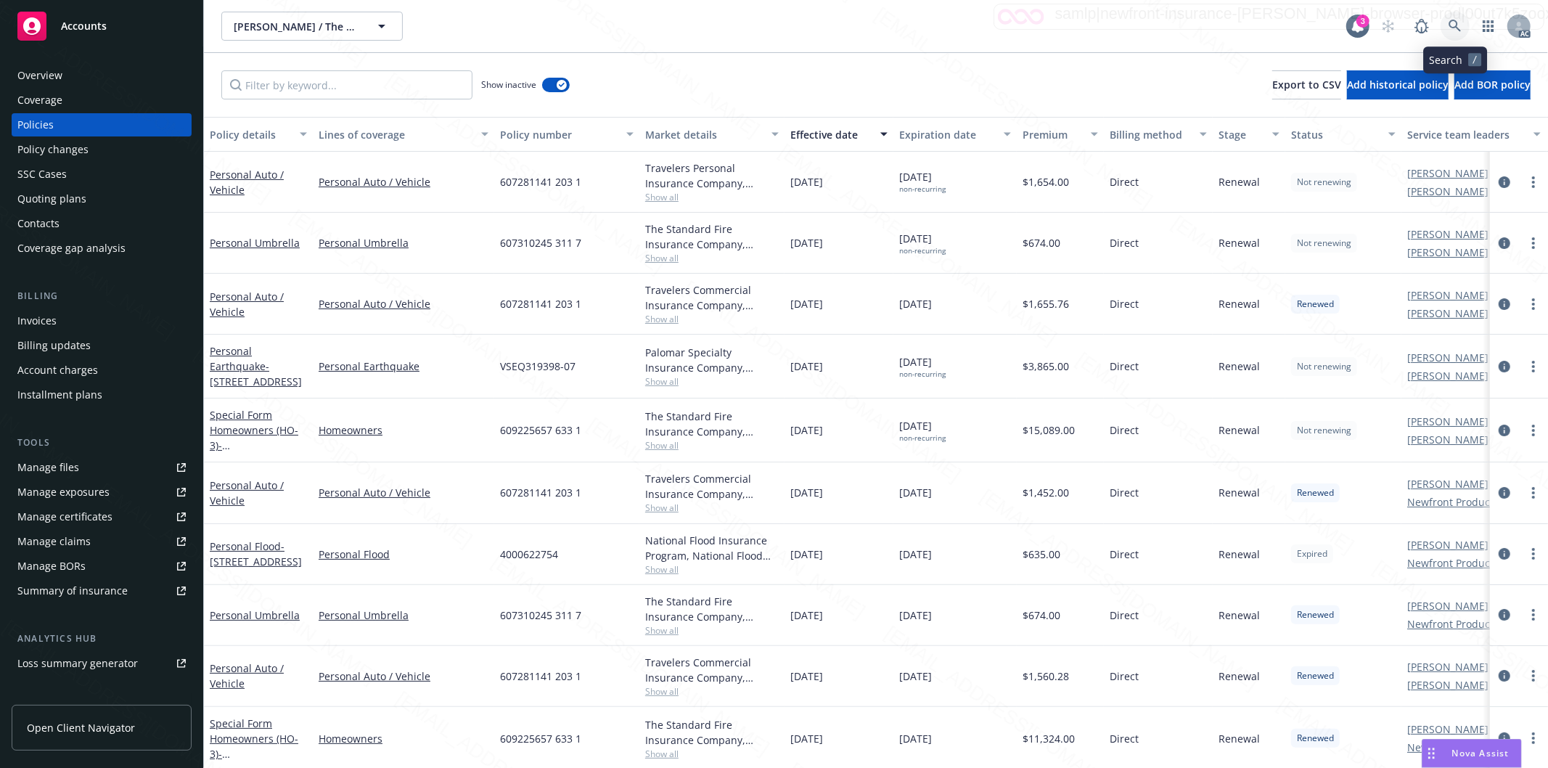
click at [1455, 24] on icon at bounding box center [1454, 26] width 13 height 13
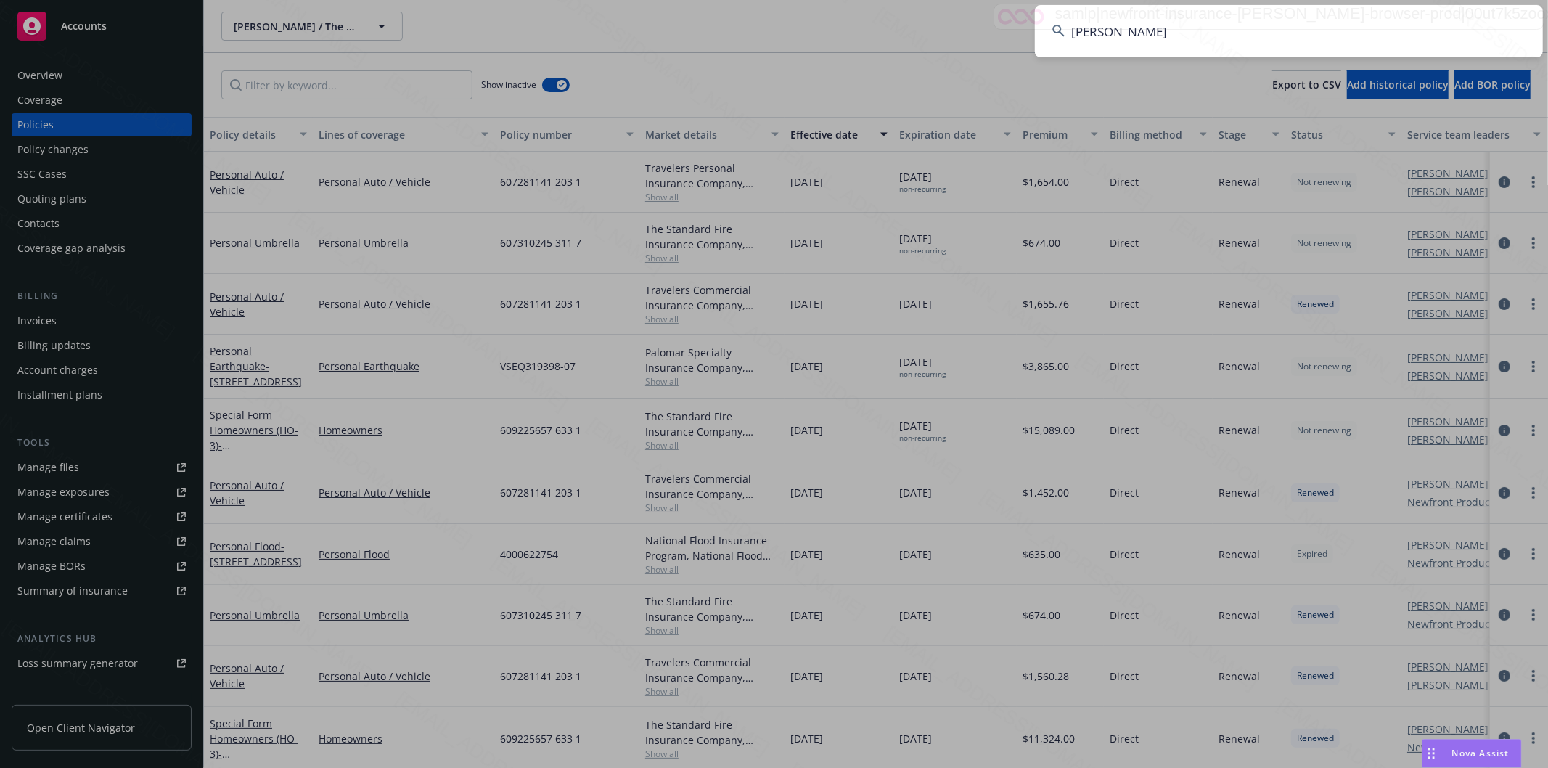
type input "[PERSON_NAME]"
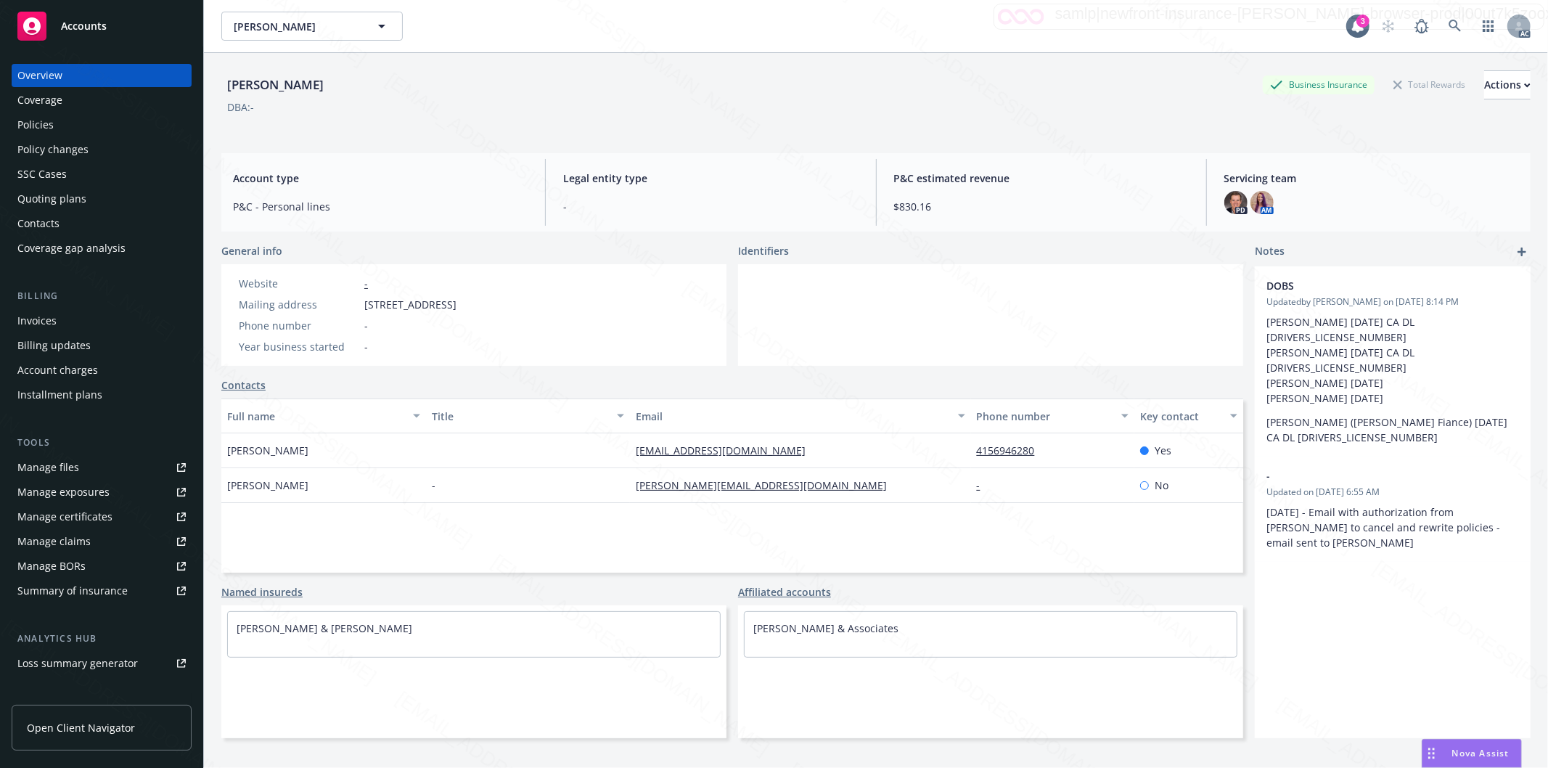
click at [49, 120] on div "Policies" at bounding box center [35, 124] width 36 height 23
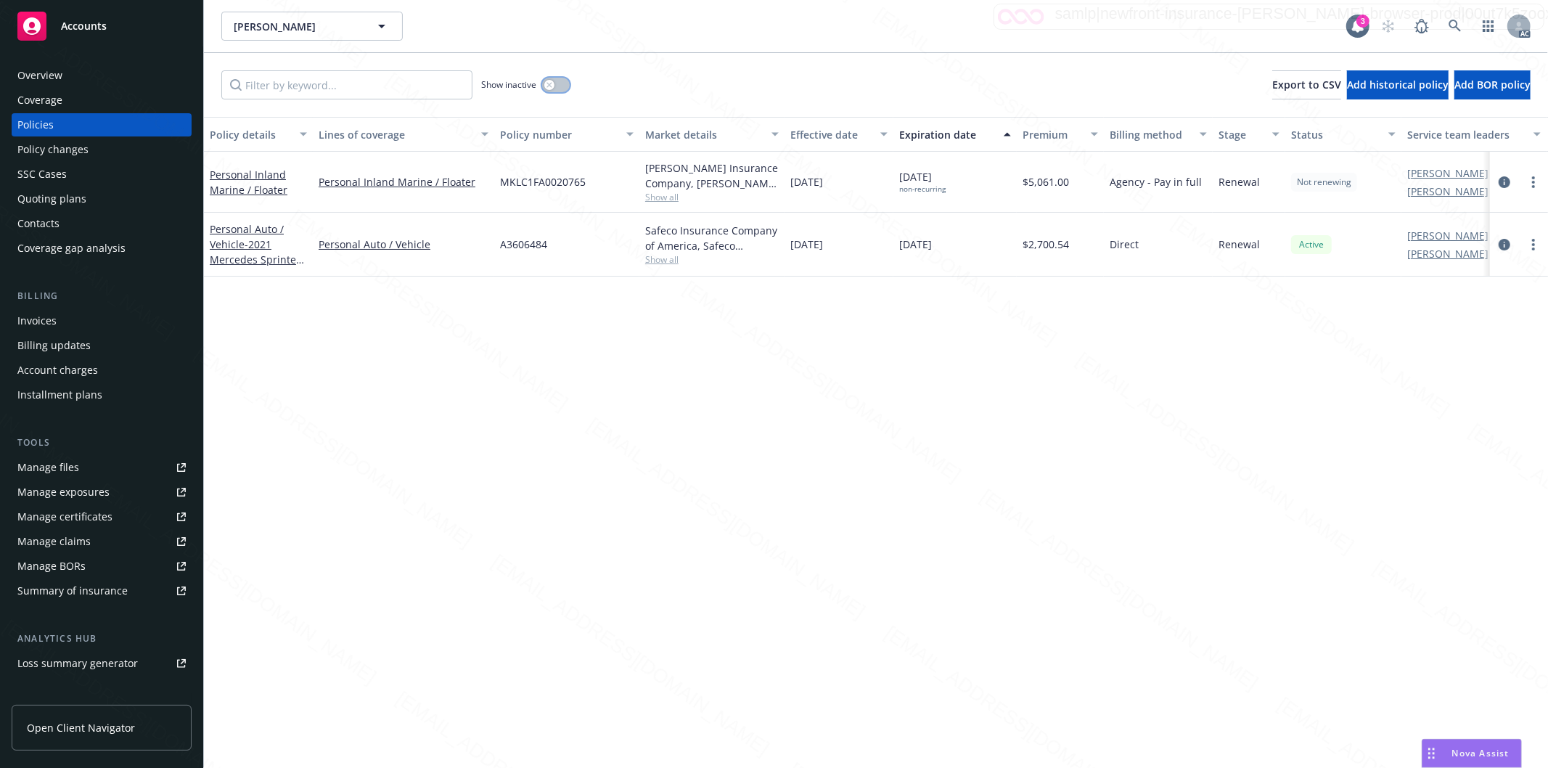
click at [566, 84] on button "button" at bounding box center [556, 85] width 28 height 15
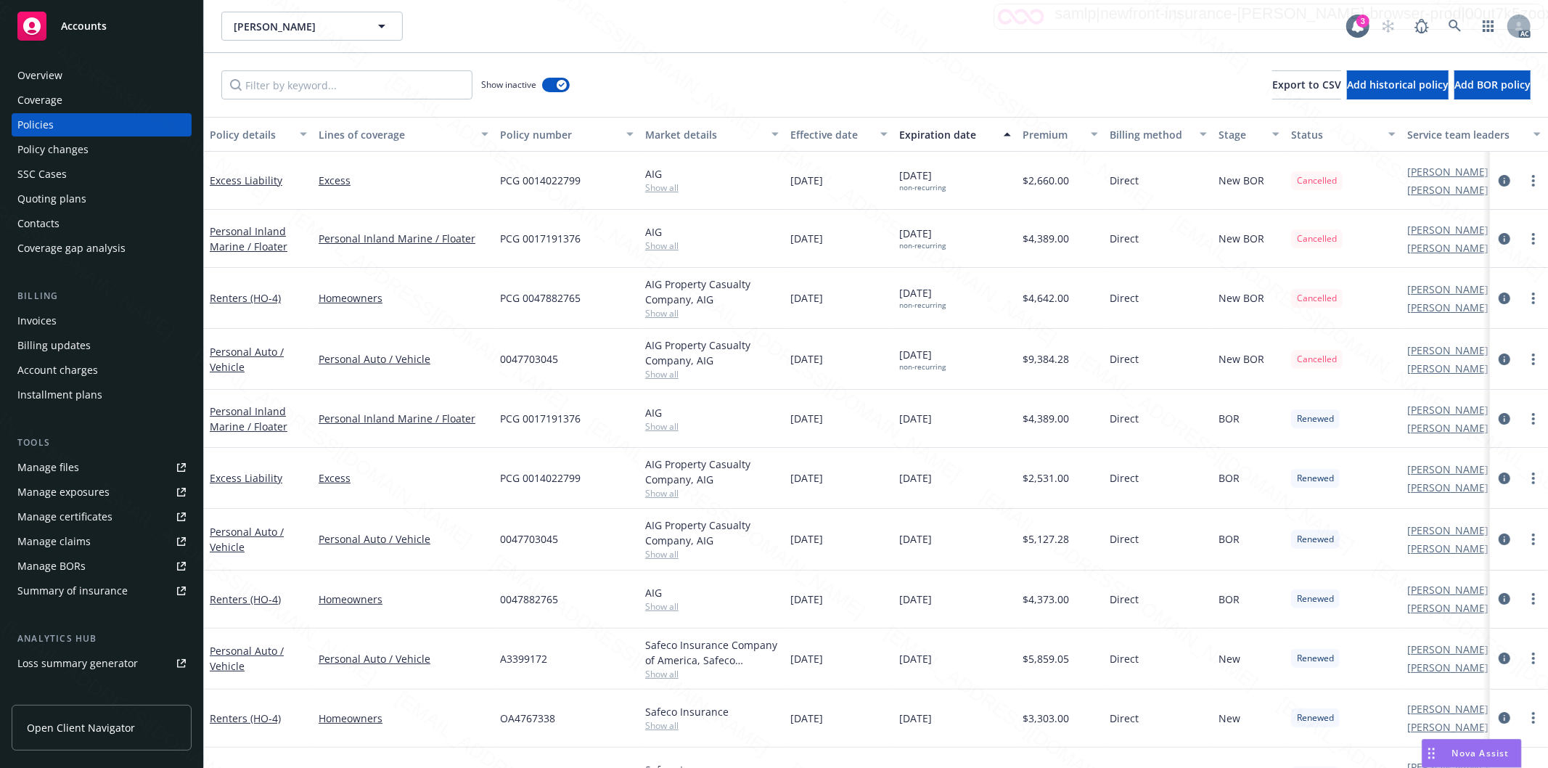
click at [980, 140] on div "Expiration date" at bounding box center [947, 134] width 96 height 15
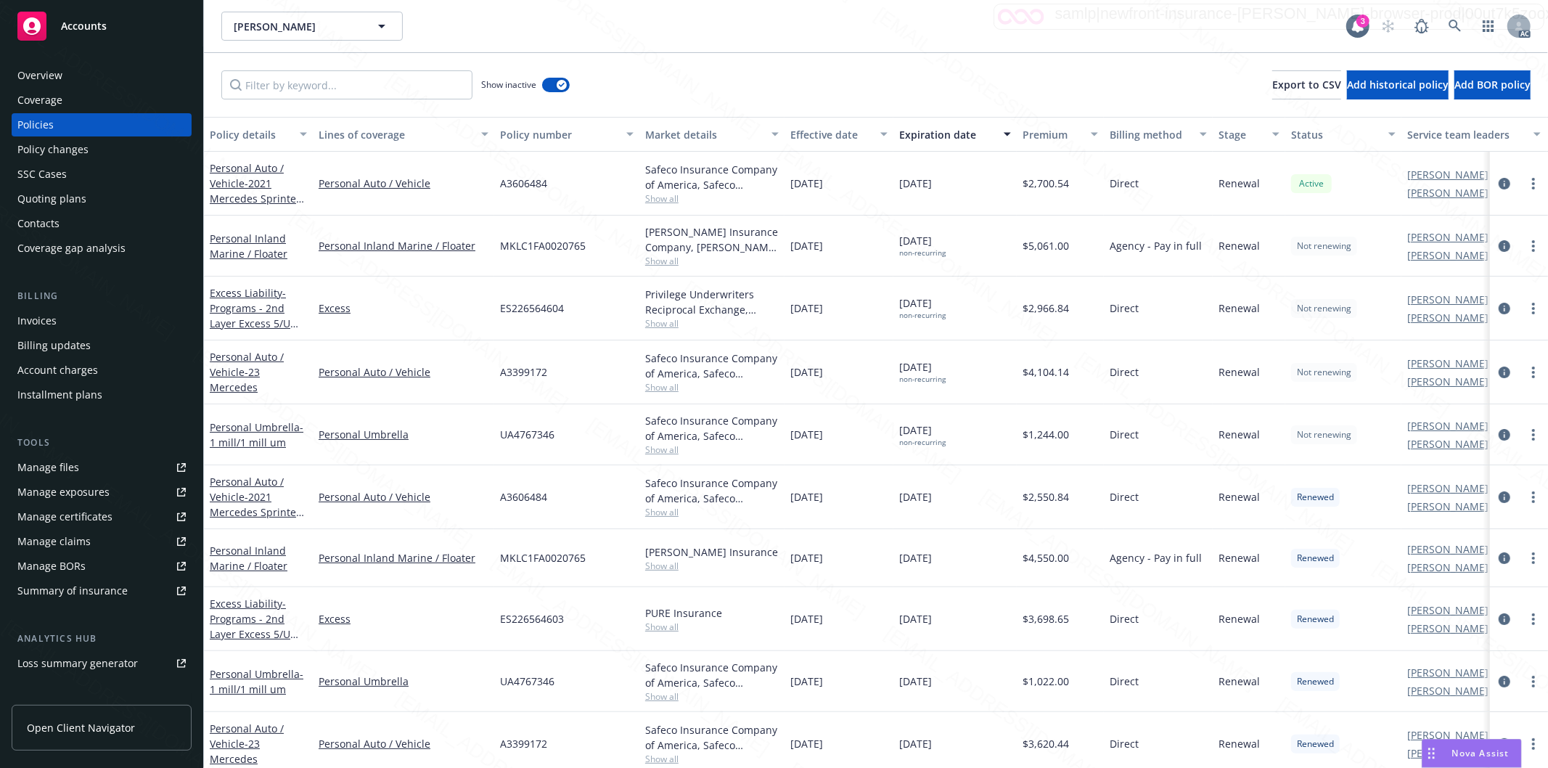
click at [867, 136] on div "Effective date" at bounding box center [830, 134] width 81 height 15
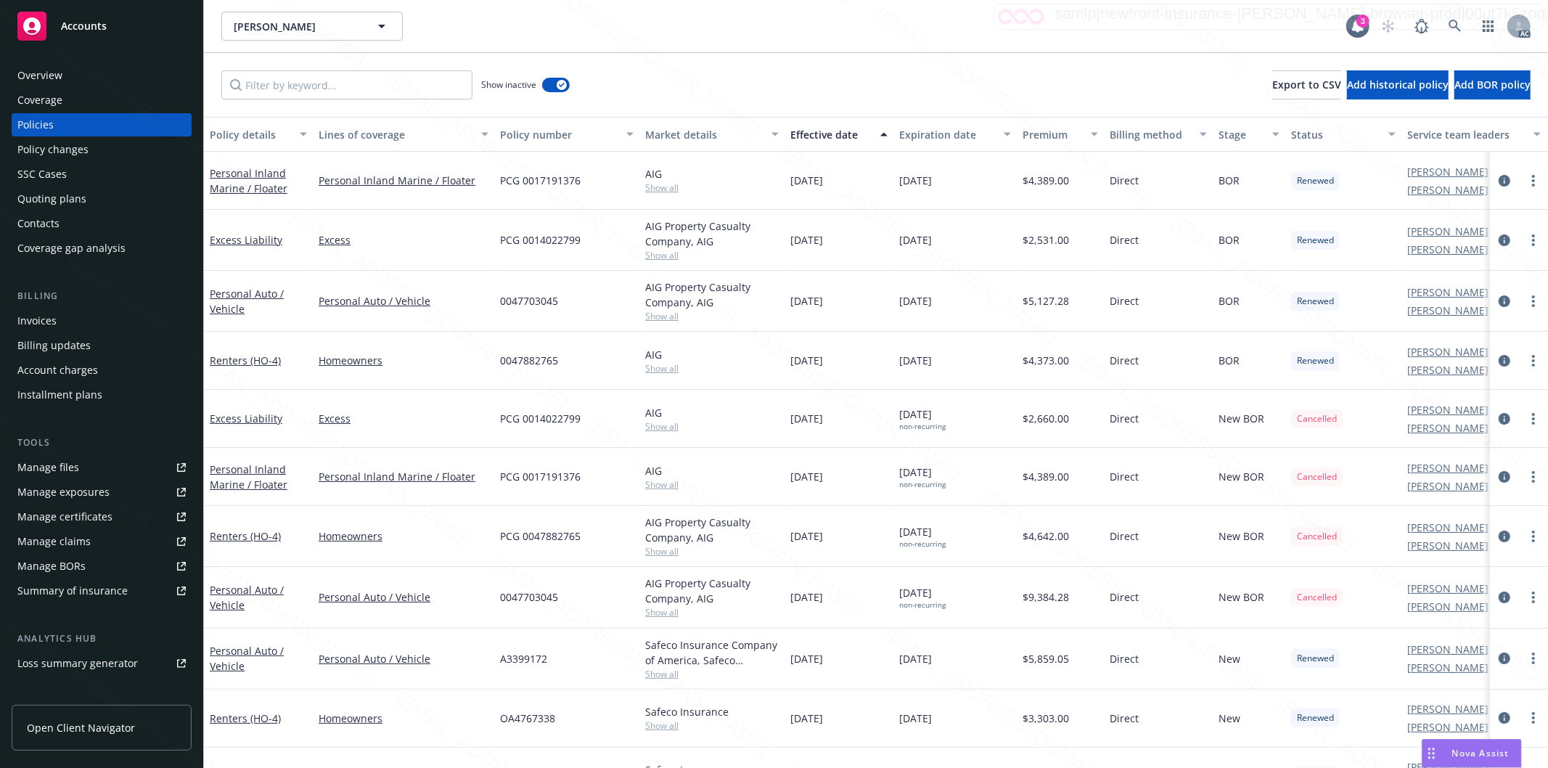
click at [867, 136] on div "Effective date" at bounding box center [830, 134] width 81 height 15
